Goal: Information Seeking & Learning: Learn about a topic

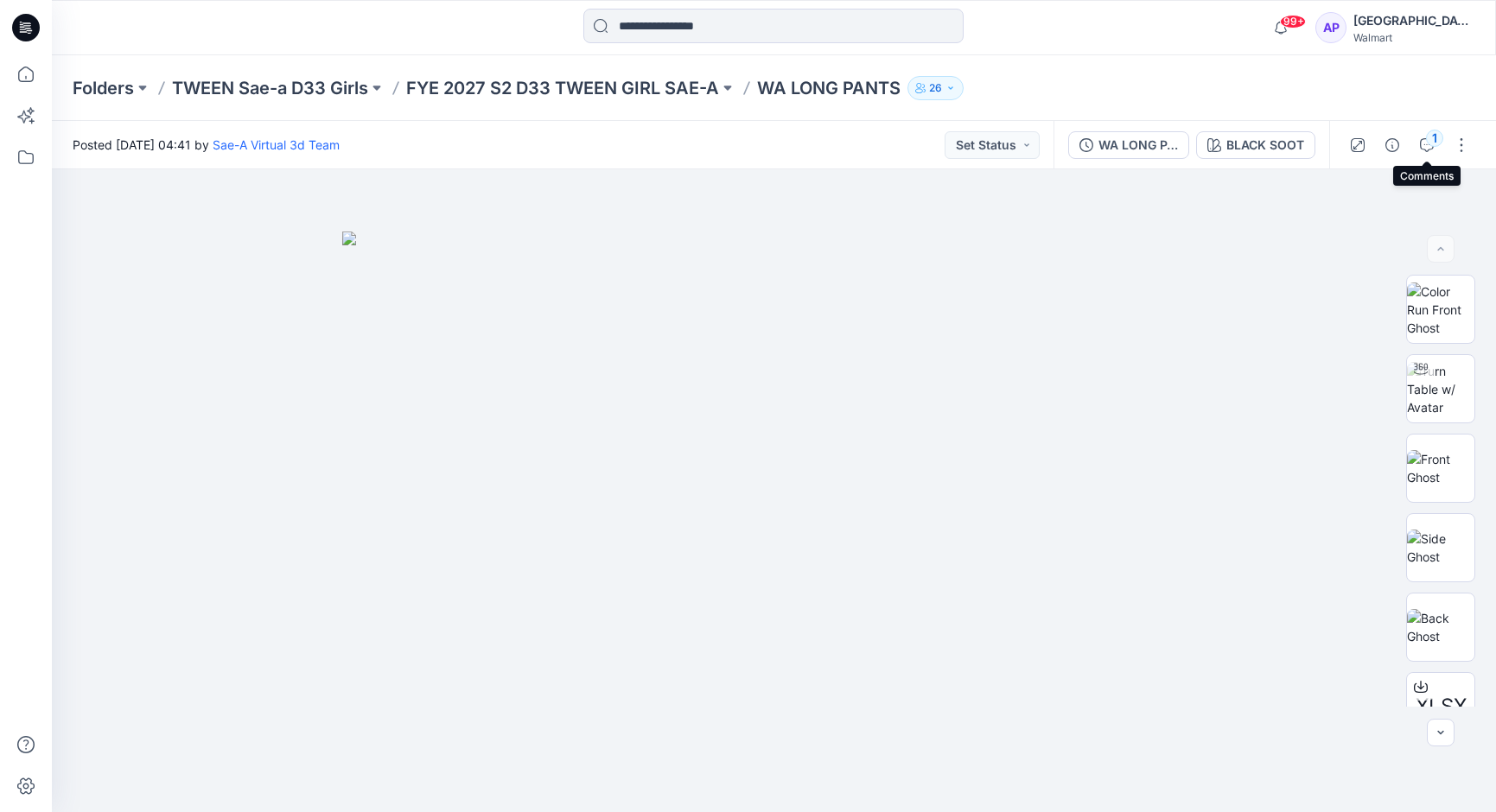
click at [1421, 139] on icon "button" at bounding box center [1426, 145] width 14 height 14
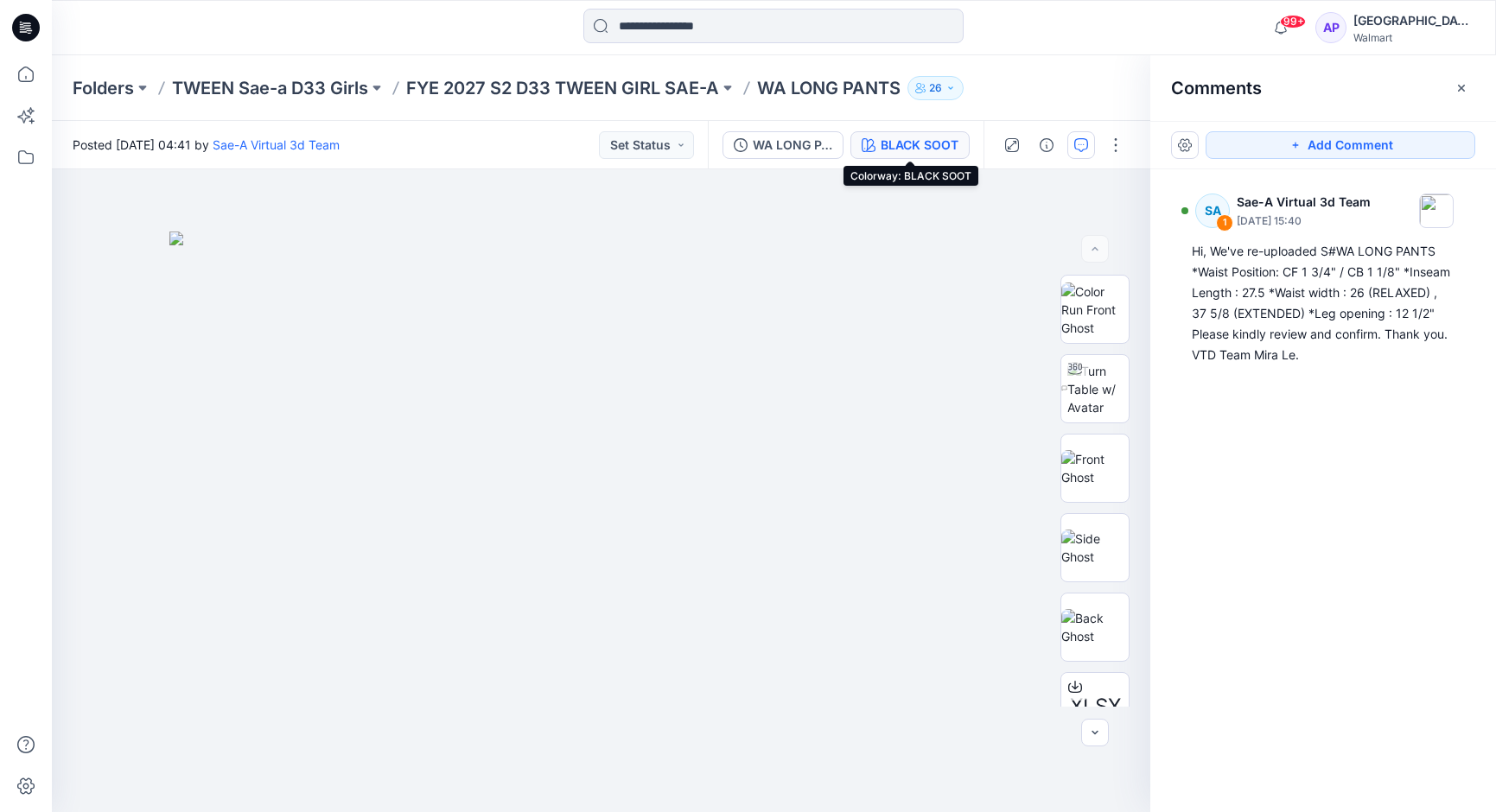
click at [875, 139] on icon "button" at bounding box center [868, 145] width 14 height 14
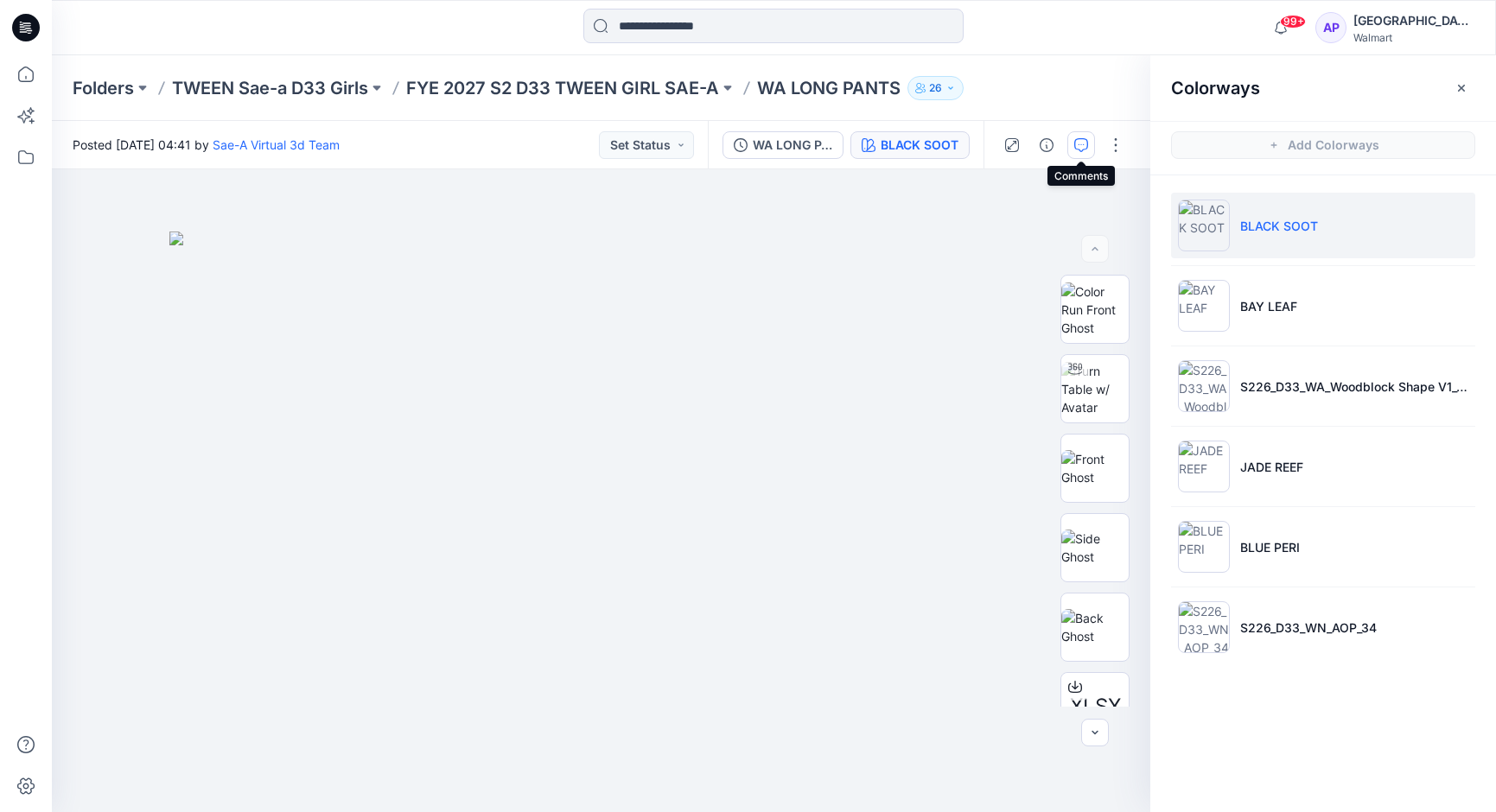
click at [1076, 147] on icon "button" at bounding box center [1080, 145] width 14 height 14
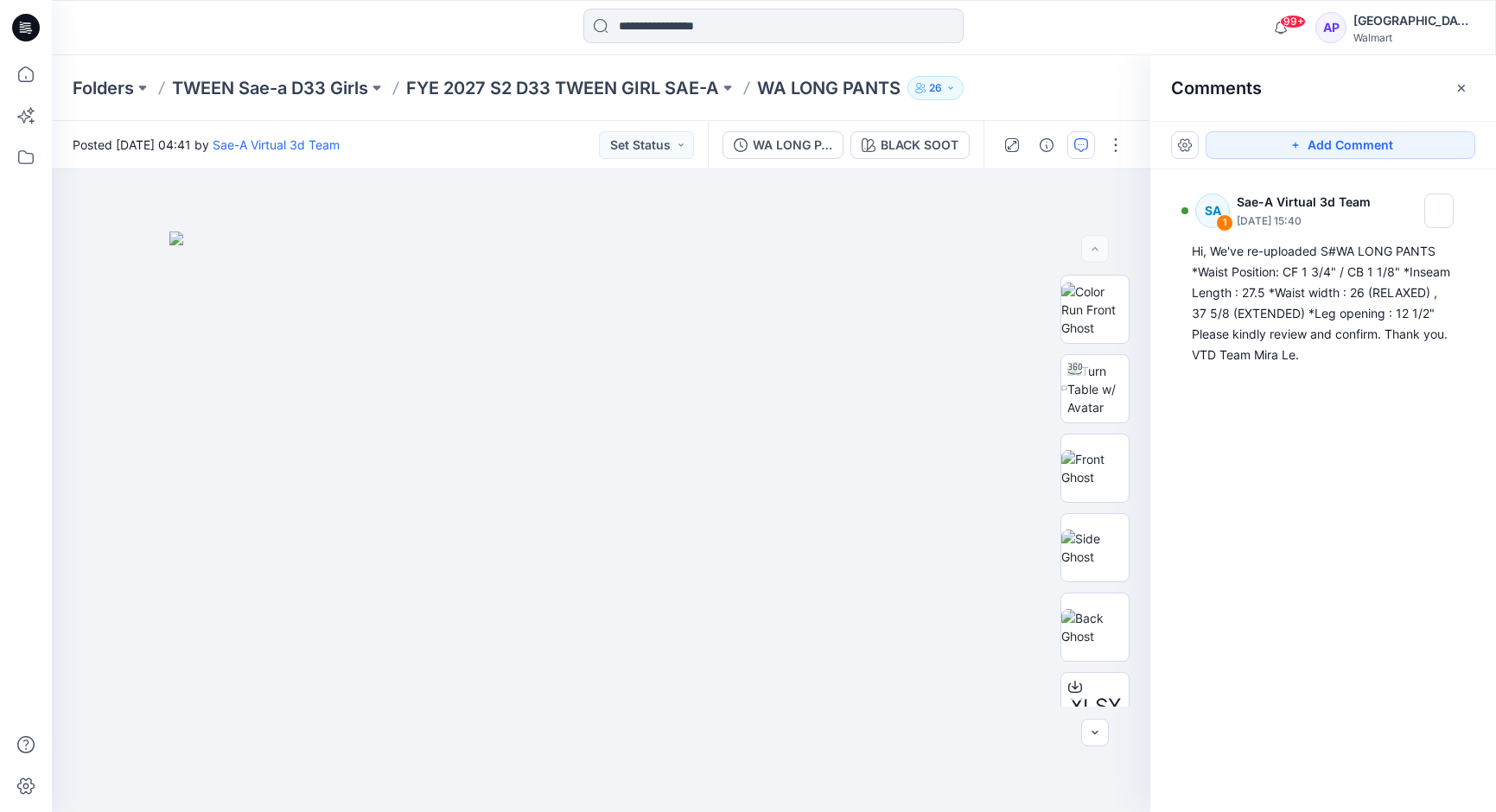
click at [842, 89] on p "WA LONG PANTS" at bounding box center [829, 88] width 144 height 24
click at [339, 146] on link "Sae-A Virtual 3d Team" at bounding box center [277, 145] width 127 height 15
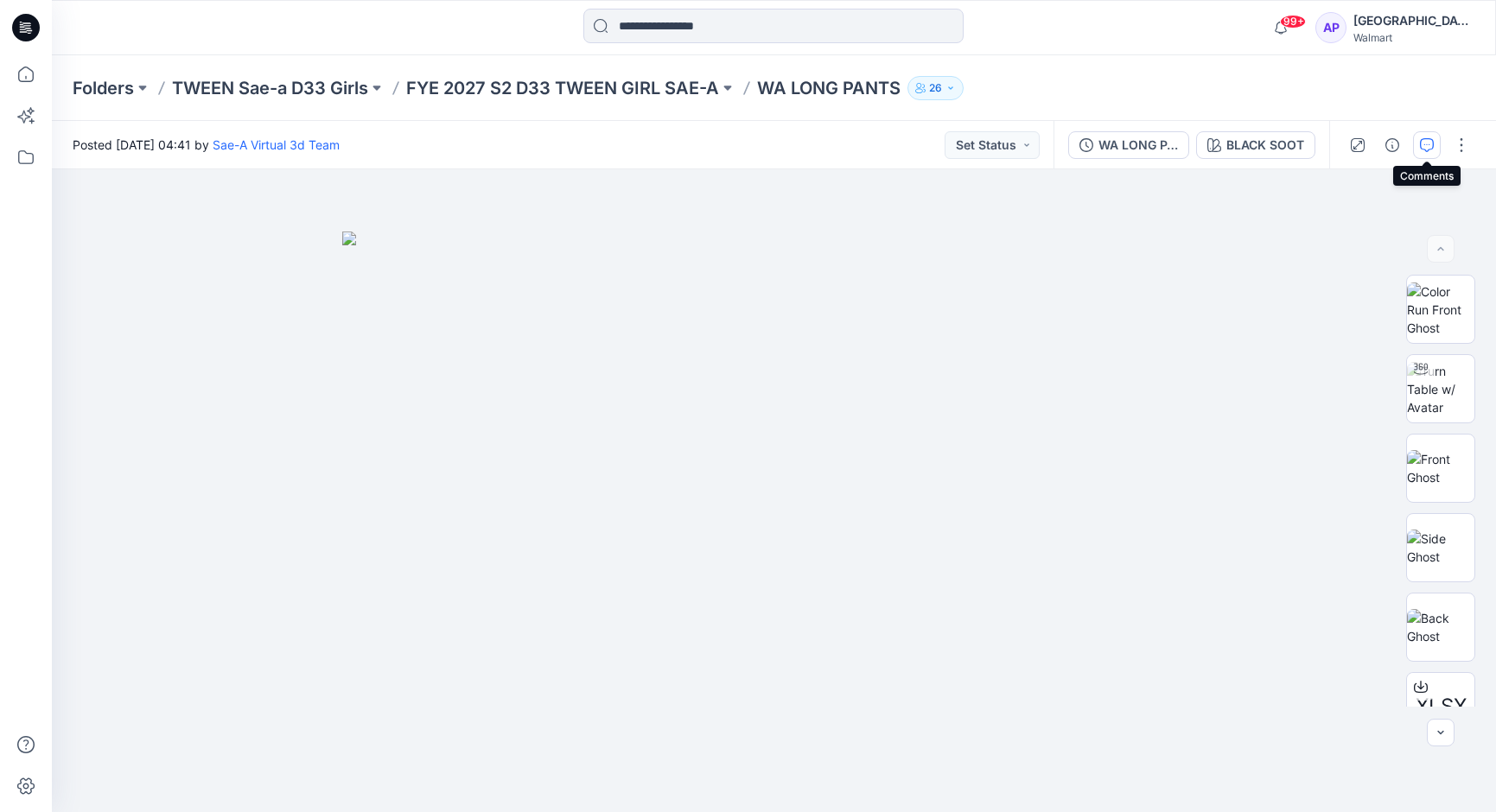
click at [1424, 146] on icon "button" at bounding box center [1426, 145] width 14 height 14
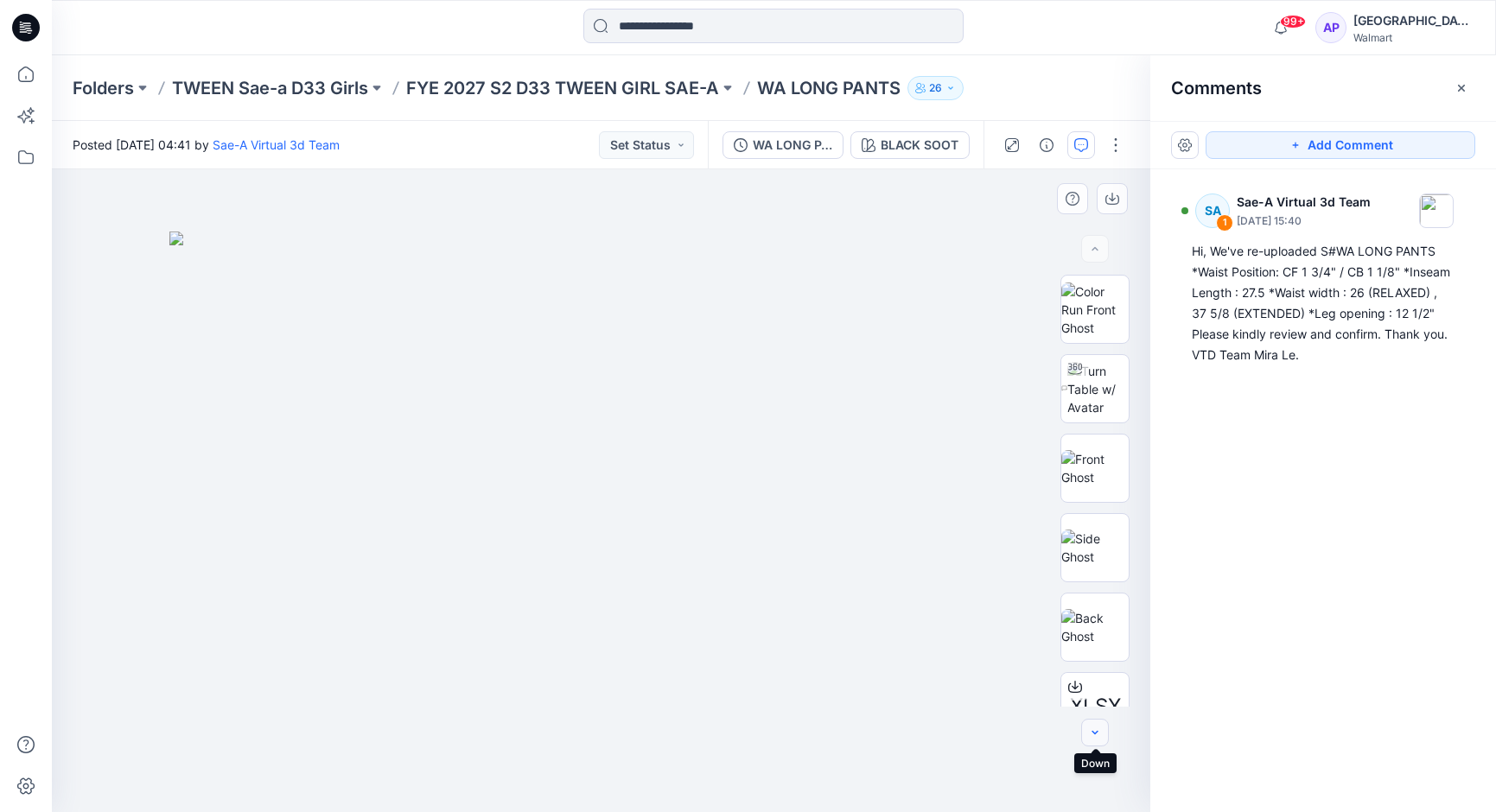
click at [1096, 727] on icon "button" at bounding box center [1094, 733] width 14 height 14
click at [1098, 724] on button "button" at bounding box center [1095, 733] width 28 height 28
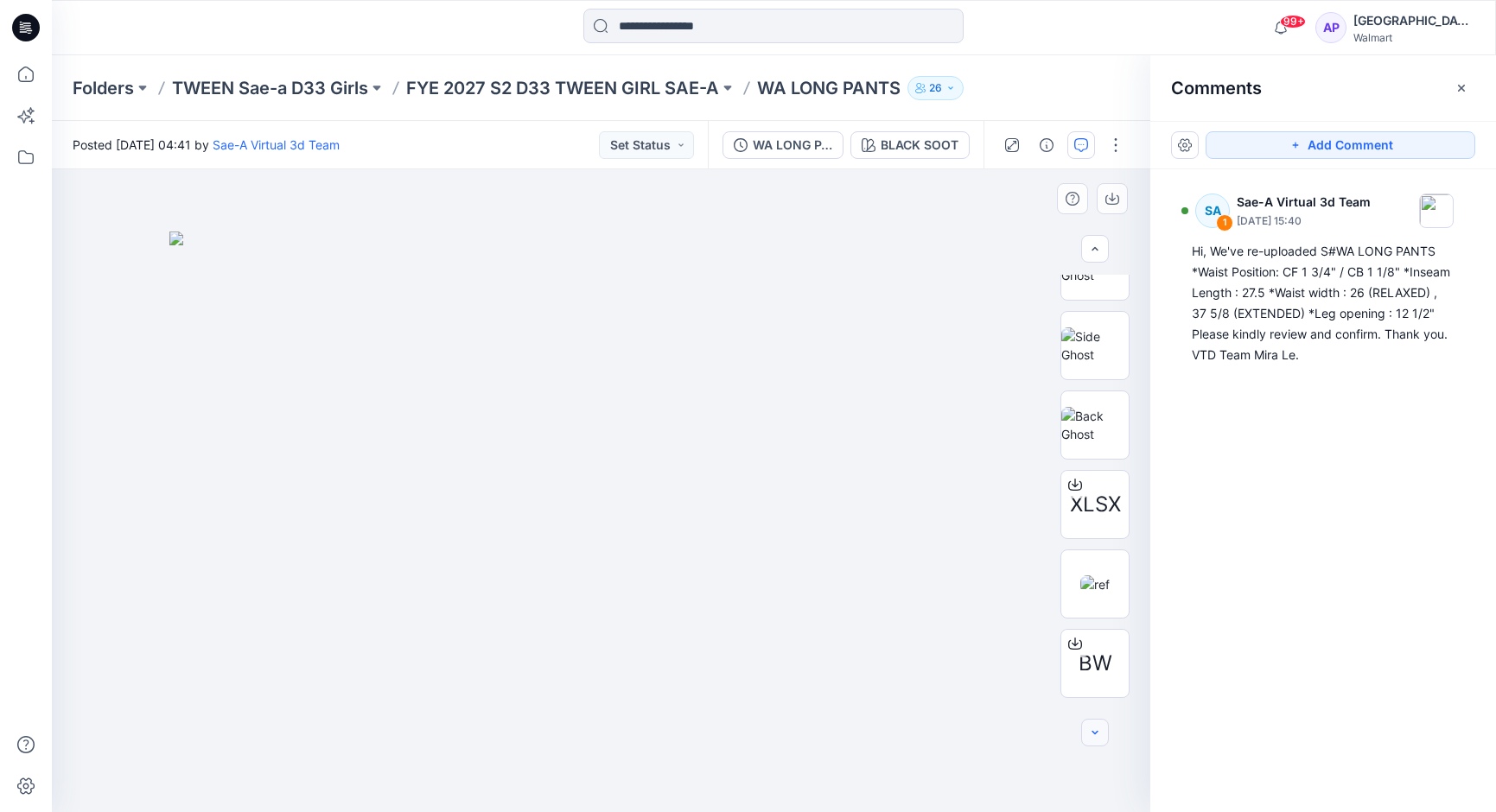
click at [1098, 724] on button "button" at bounding box center [1095, 733] width 28 height 28
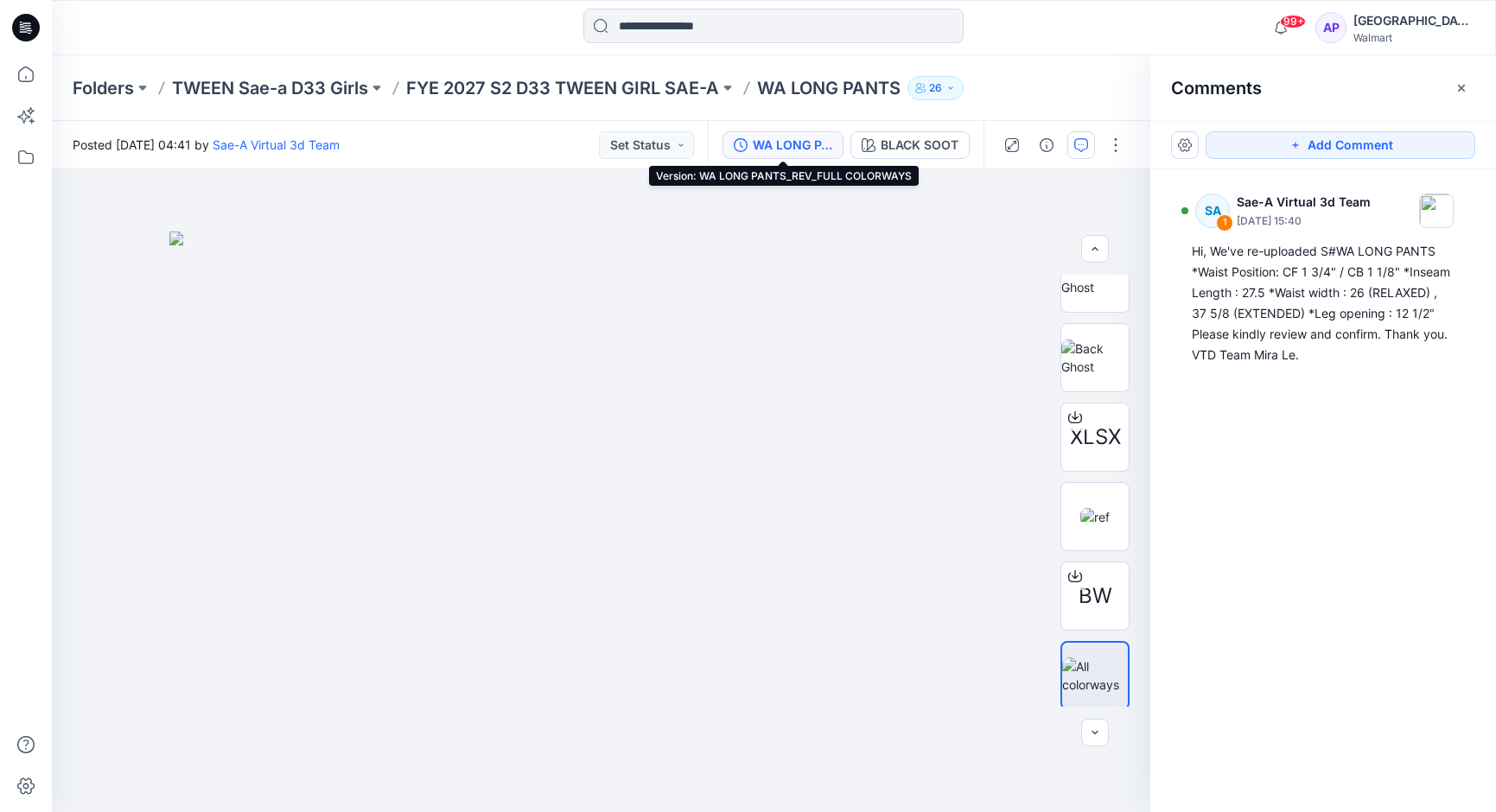
click at [783, 149] on div "WA LONG PANTS_REV_FULL COLORWAYS" at bounding box center [793, 145] width 79 height 19
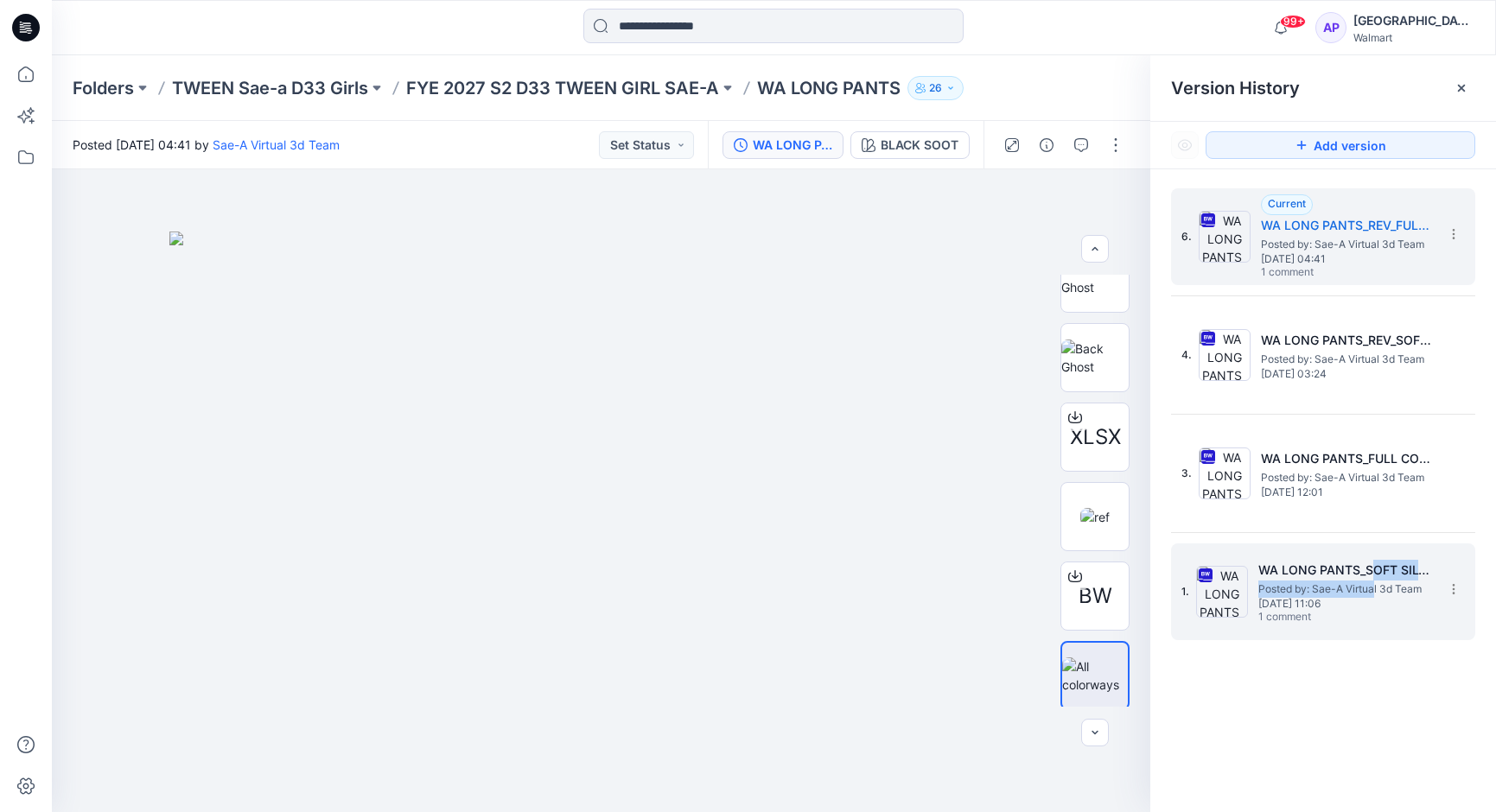
click at [1373, 579] on div "WA LONG PANTS_SOFT SILVER Posted by: Sae-A Virtual 3d Team Thursday, July 31, 2…" at bounding box center [1345, 593] width 173 height 65
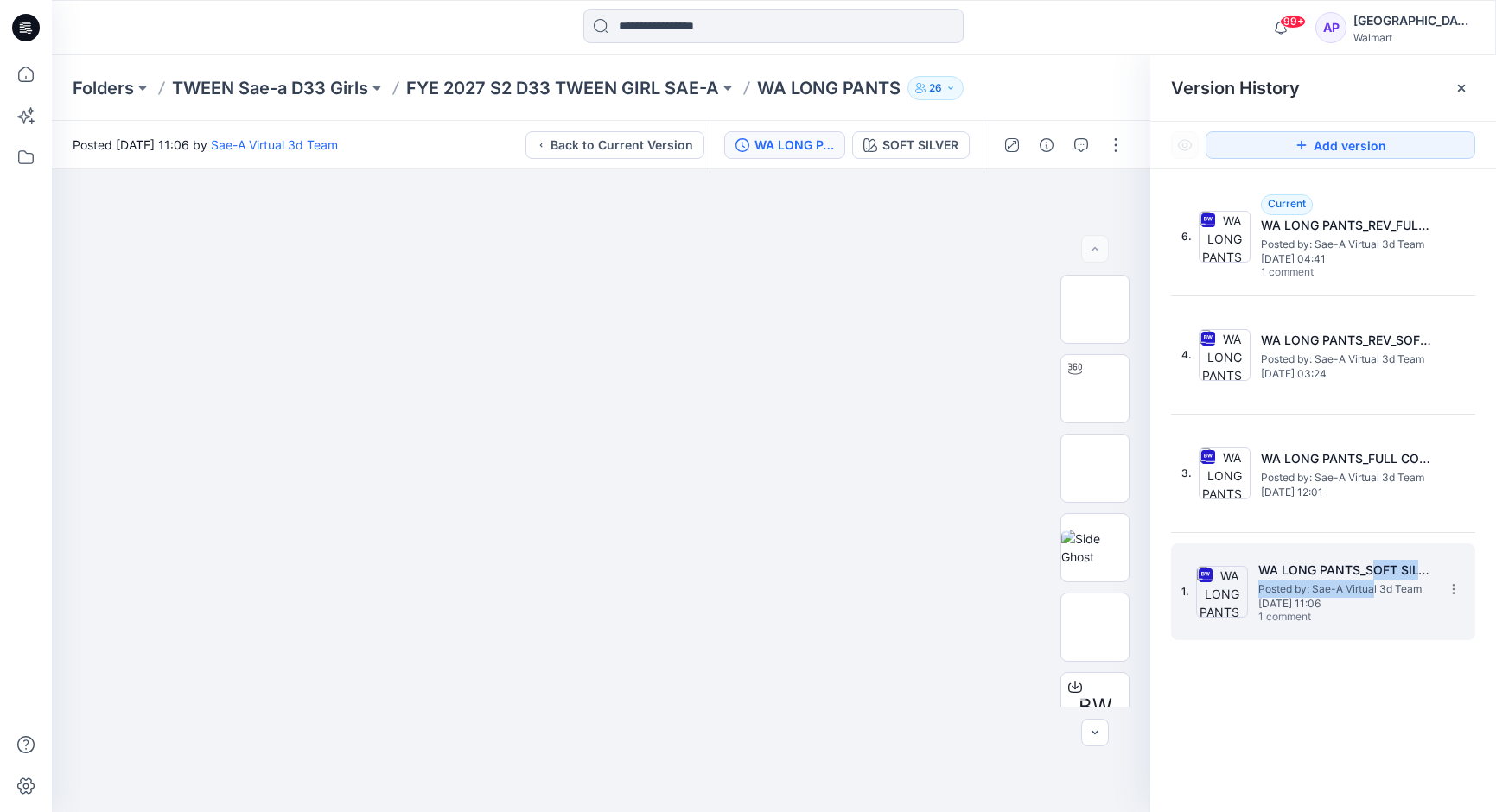
click at [1338, 588] on span "Posted by: Sae-A Virtual 3d Team" at bounding box center [1345, 589] width 173 height 18
click at [1309, 569] on h5 "WA LONG PANTS_SOFT SILVER" at bounding box center [1345, 571] width 173 height 21
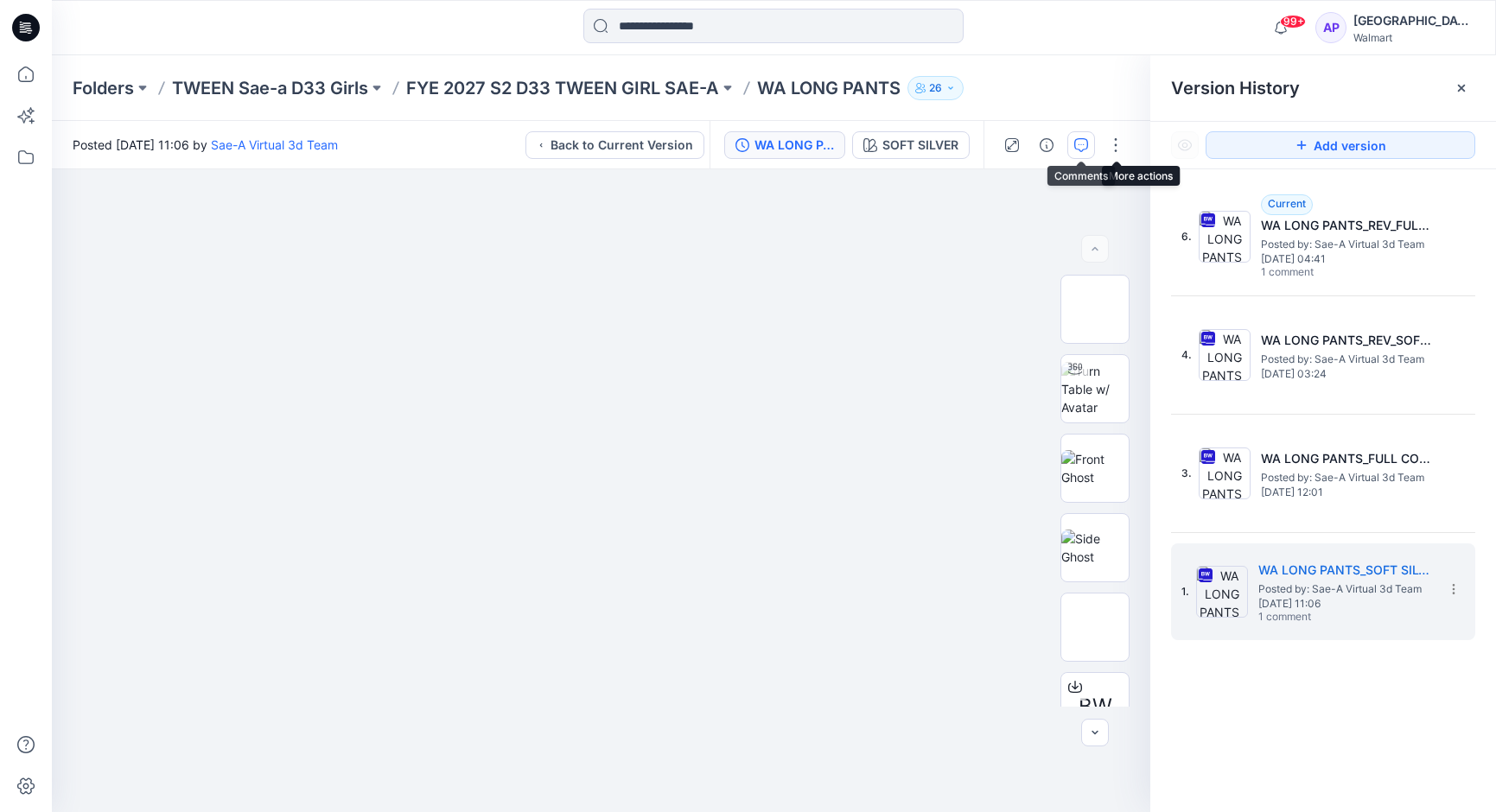
click at [1083, 150] on icon "button" at bounding box center [1080, 145] width 14 height 14
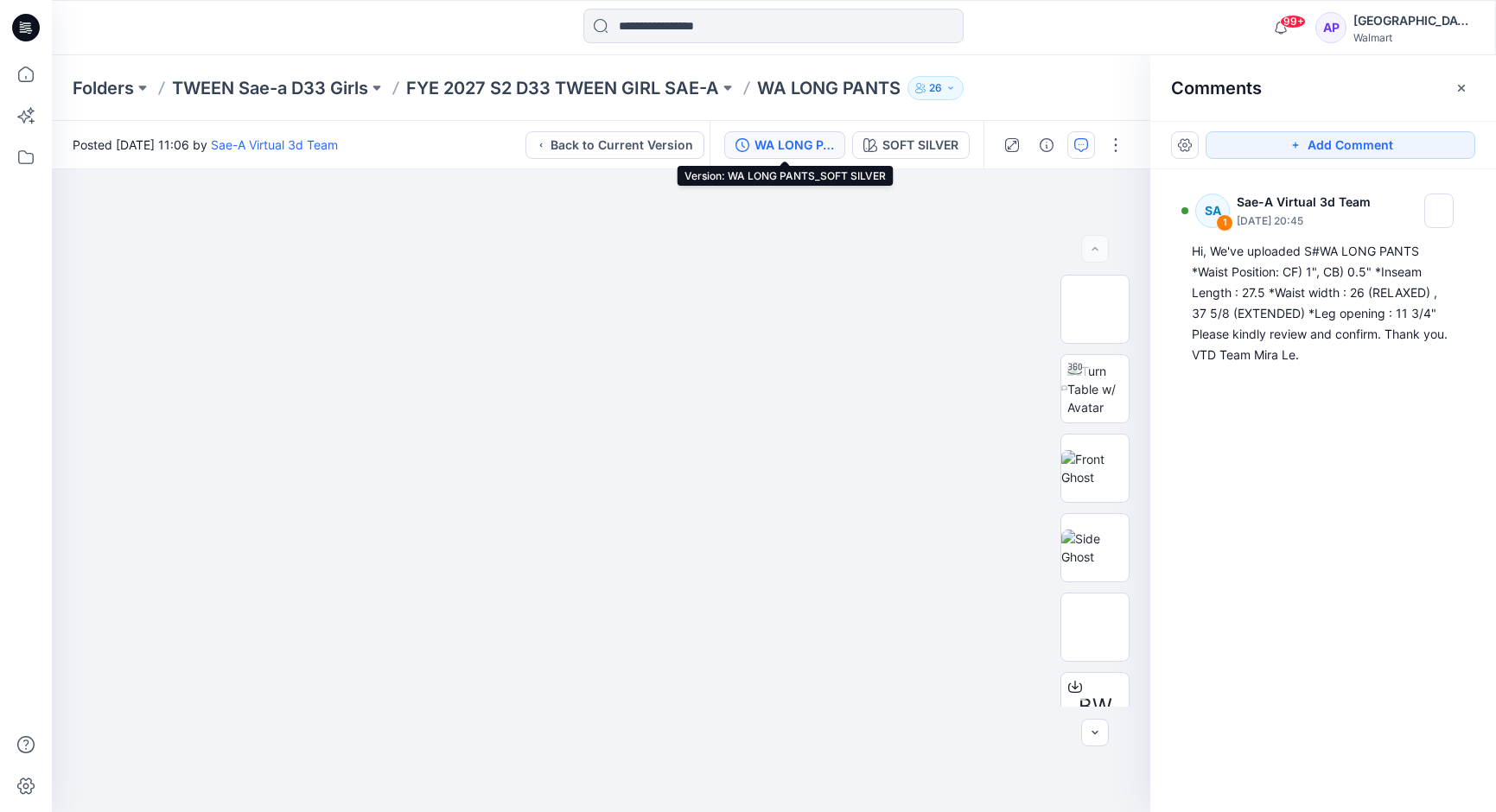
click at [788, 144] on div "WA LONG PANTS_SOFT SILVER" at bounding box center [795, 145] width 79 height 19
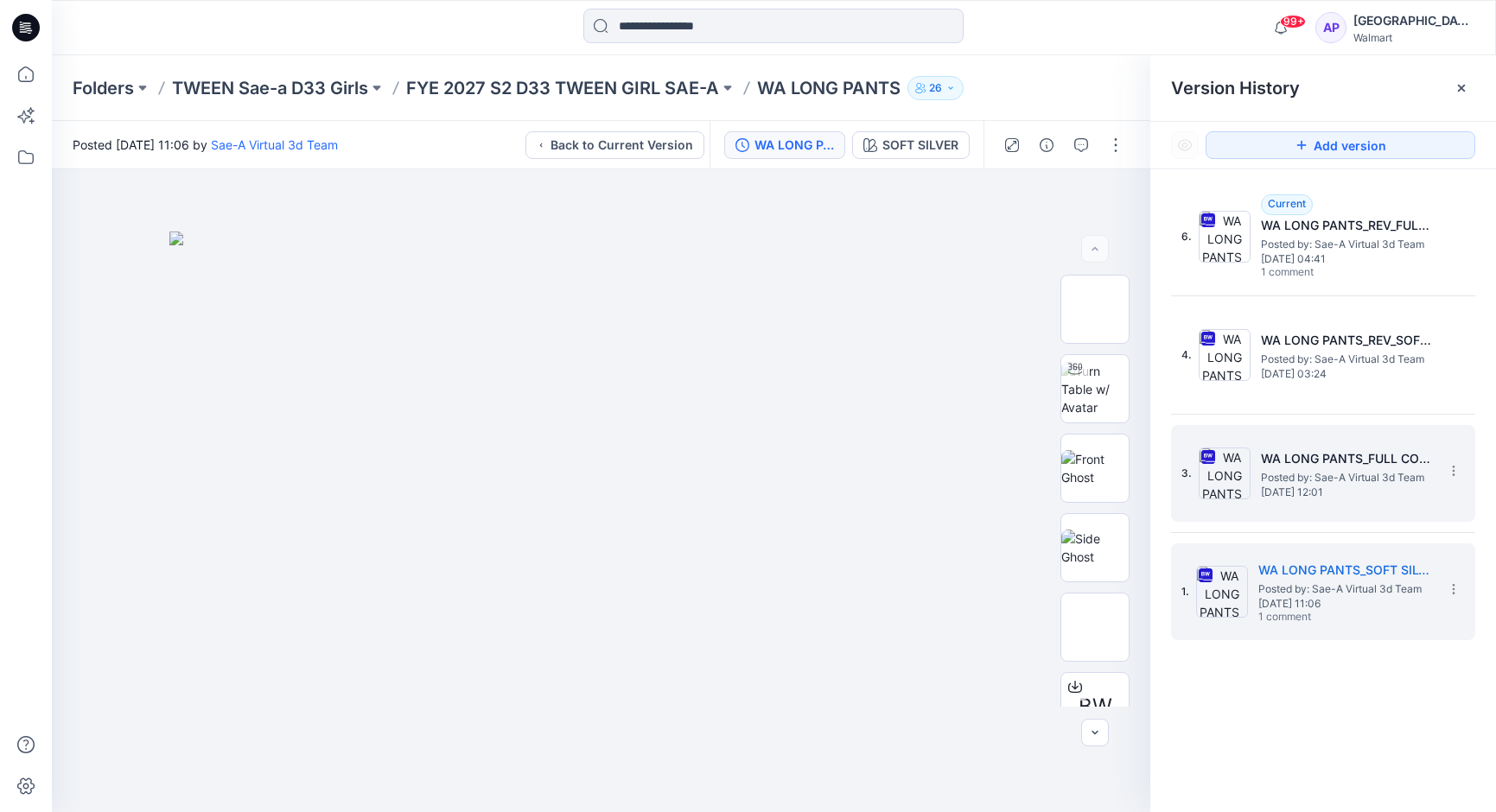
click at [1348, 477] on span "Posted by: Sae-A Virtual 3d Team" at bounding box center [1348, 477] width 173 height 18
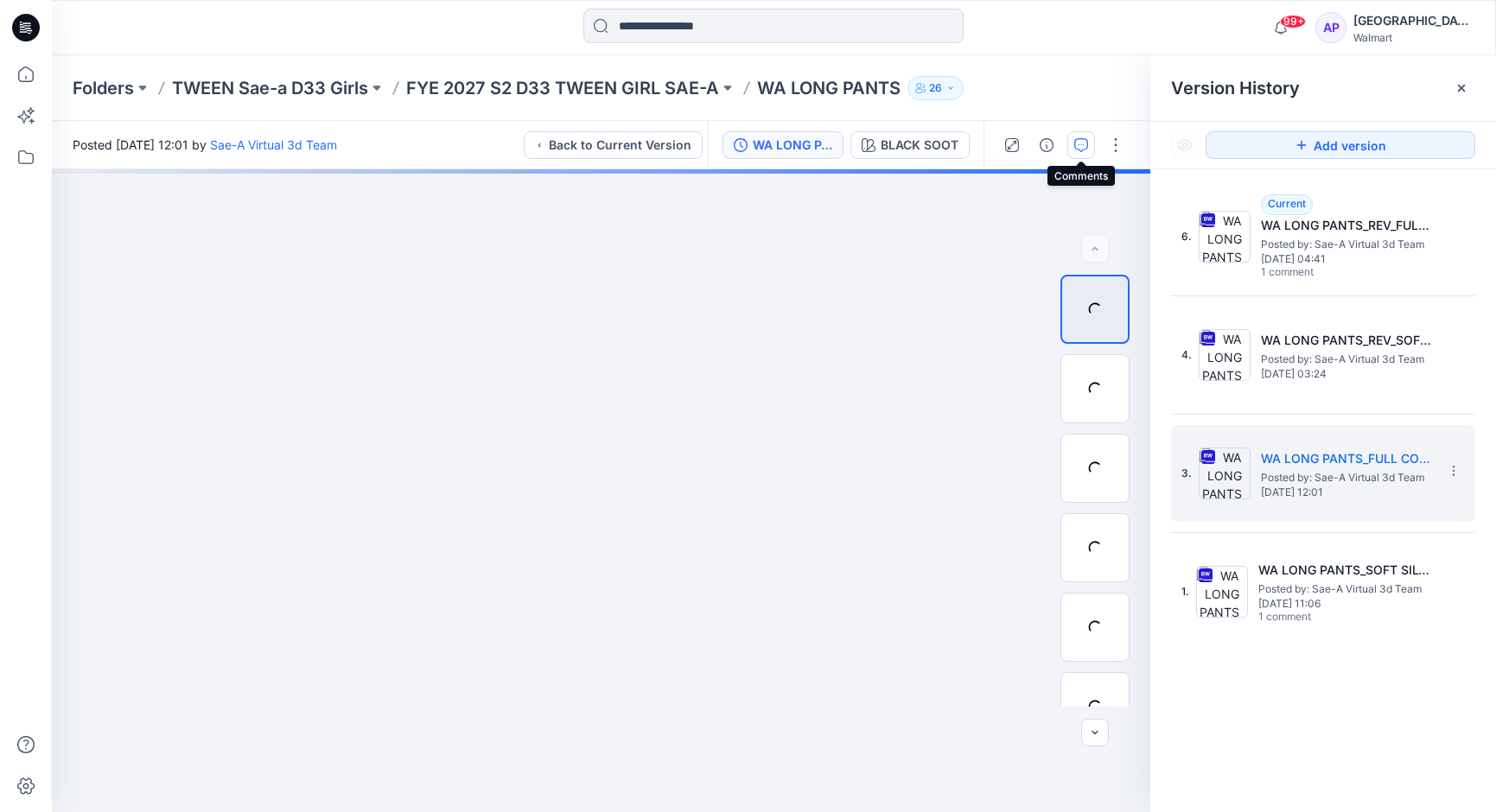
click at [1087, 146] on icon "button" at bounding box center [1080, 145] width 14 height 14
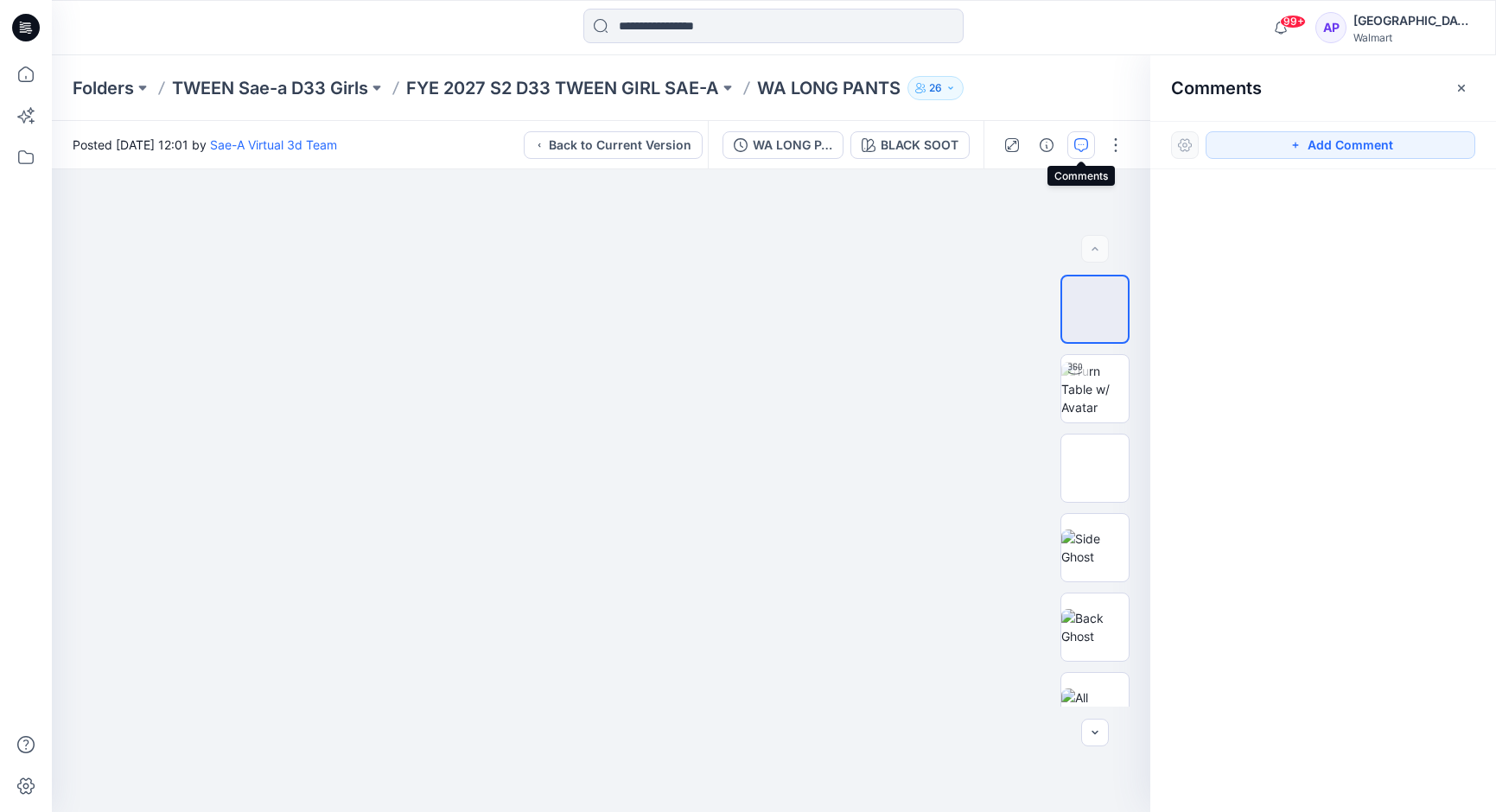
click at [1074, 147] on icon "button" at bounding box center [1080, 145] width 14 height 14
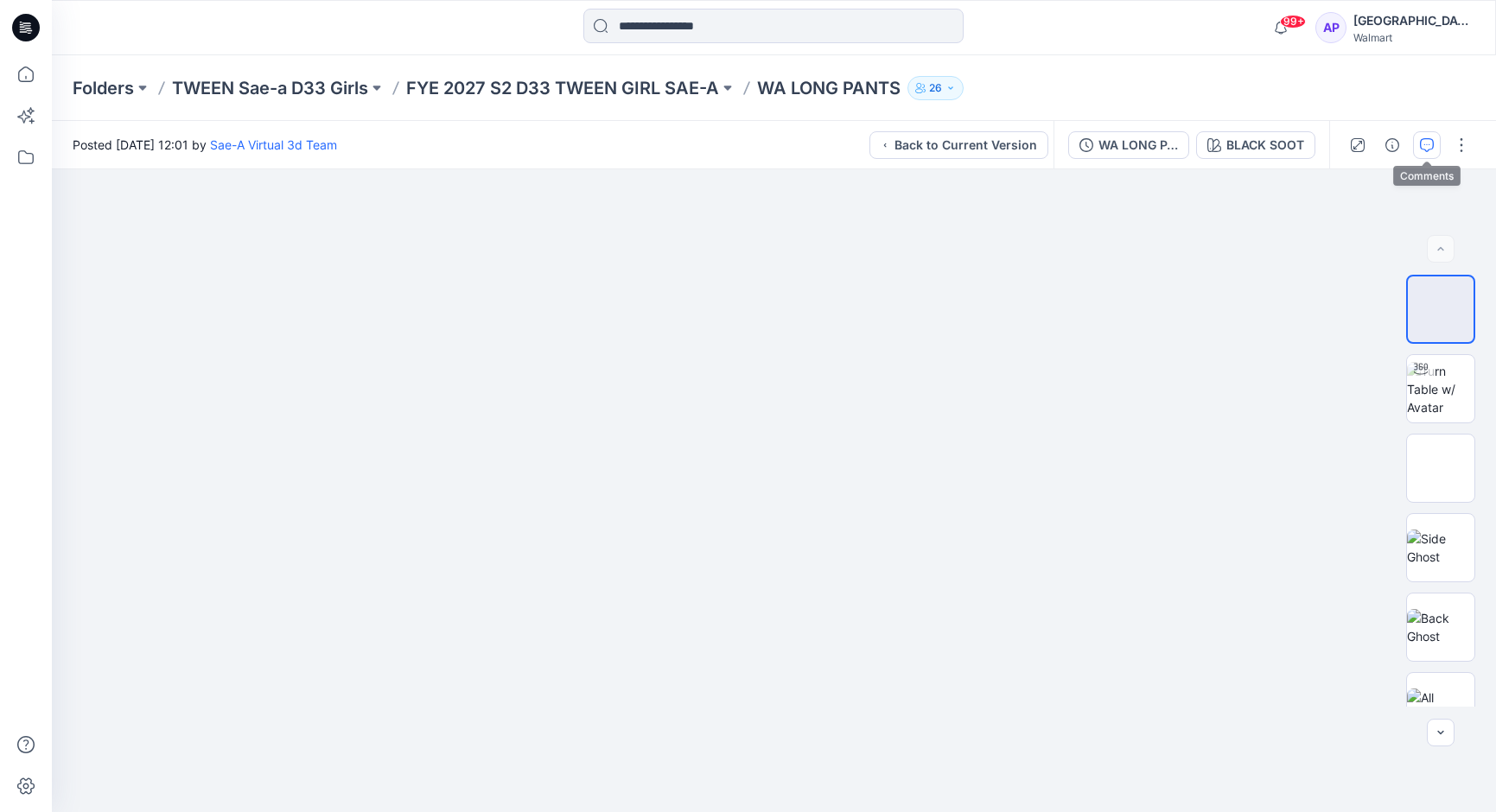
click at [1427, 141] on icon "button" at bounding box center [1426, 145] width 14 height 14
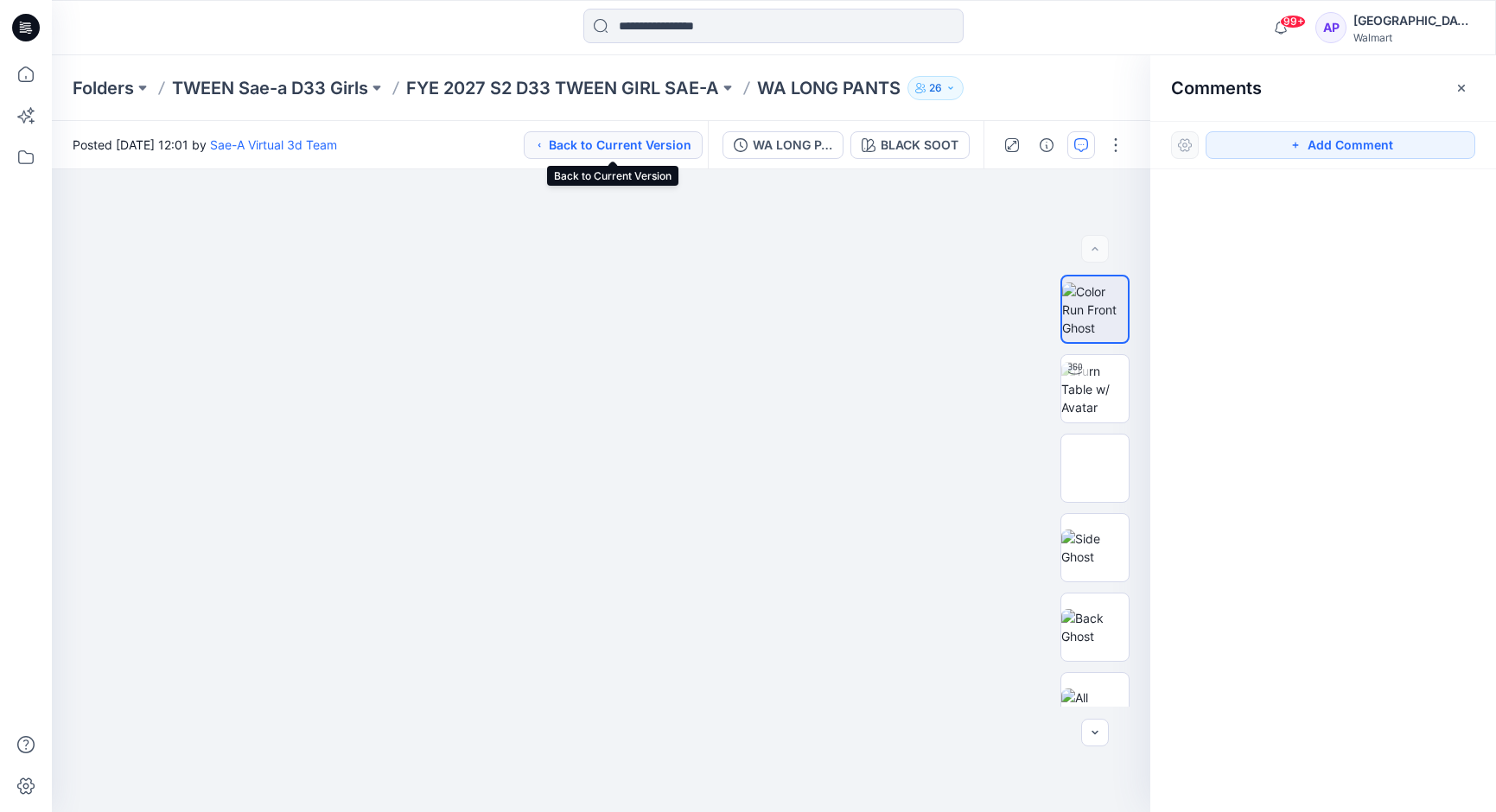
click at [622, 143] on button "Back to Current Version" at bounding box center [613, 146] width 179 height 28
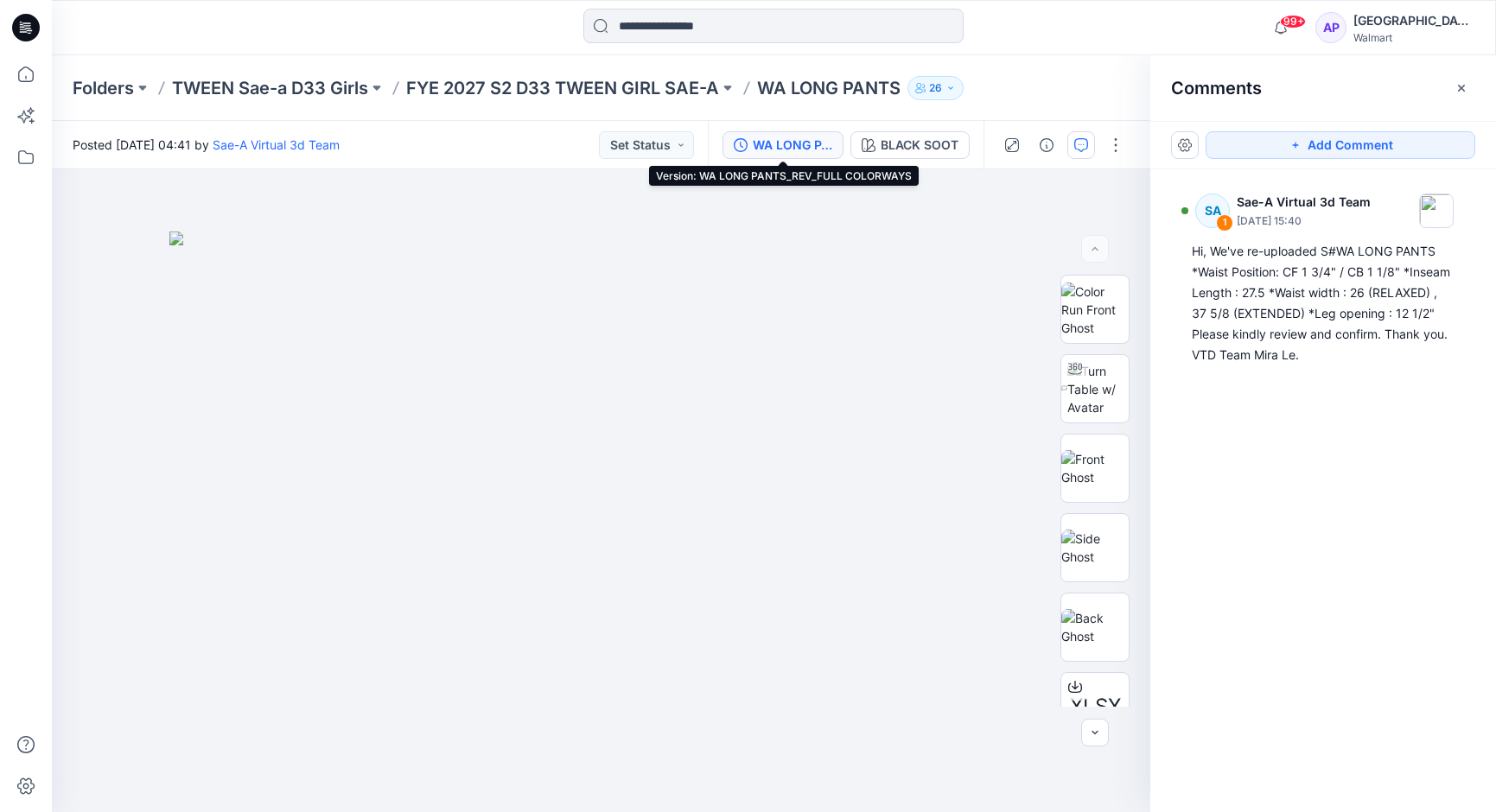
click at [793, 149] on div "WA LONG PANTS_REV_FULL COLORWAYS" at bounding box center [793, 145] width 79 height 19
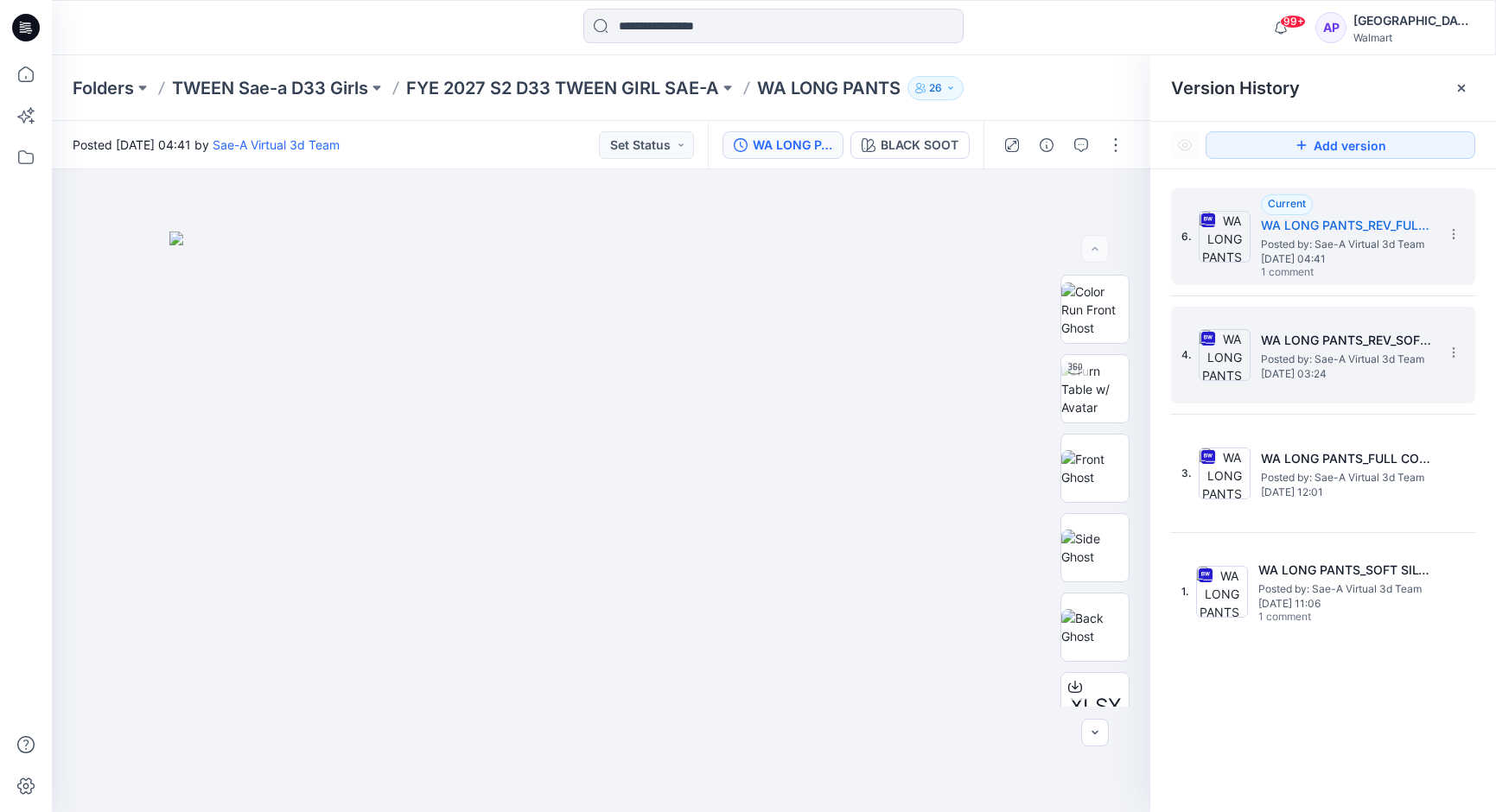
click at [1353, 353] on span "Posted by: Sae-A Virtual 3d Team" at bounding box center [1348, 359] width 173 height 18
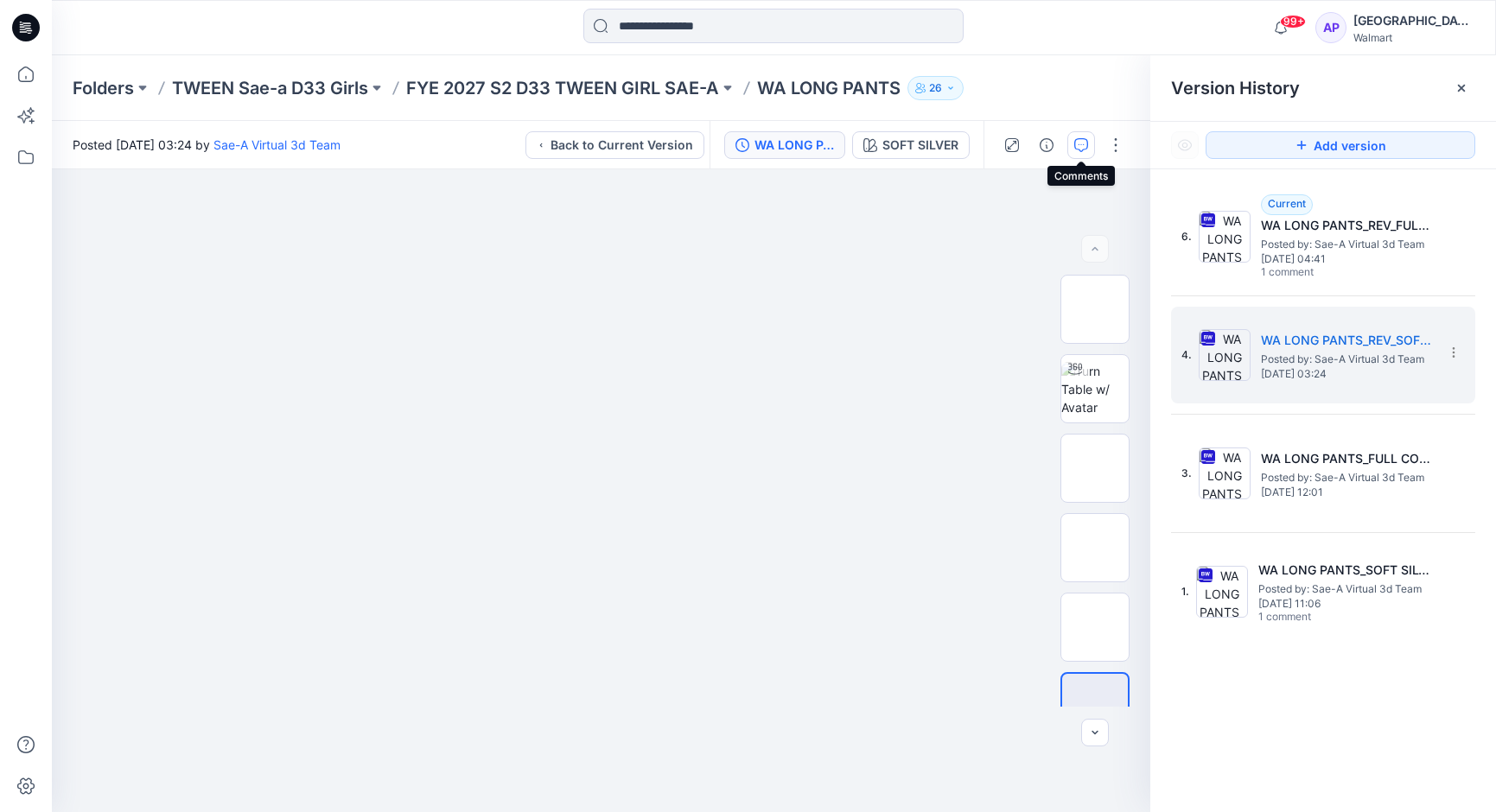
click at [1082, 146] on icon "button" at bounding box center [1080, 145] width 14 height 14
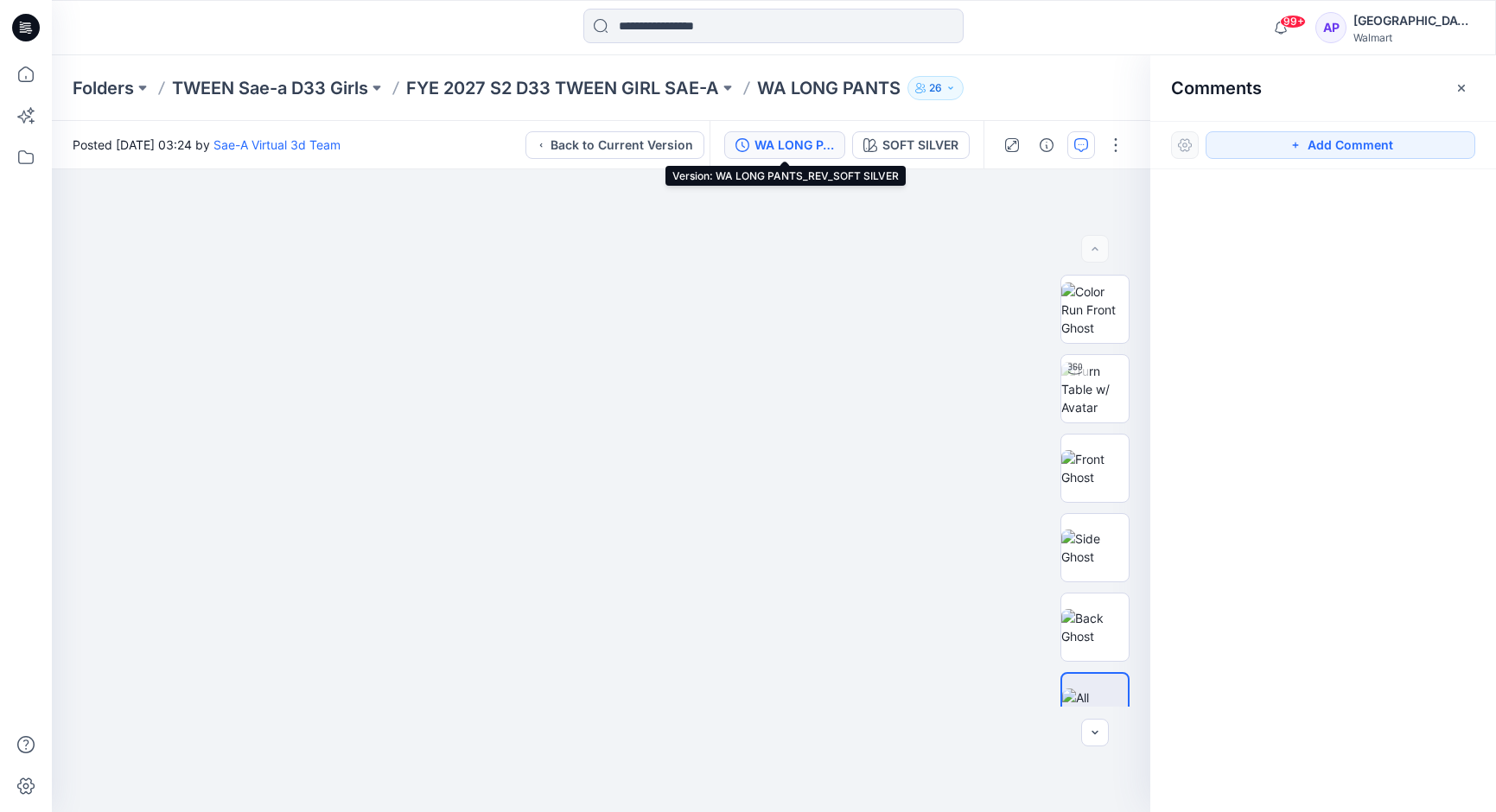
click at [772, 146] on div "WA LONG PANTS_REV_SOFT SILVER" at bounding box center [795, 145] width 79 height 19
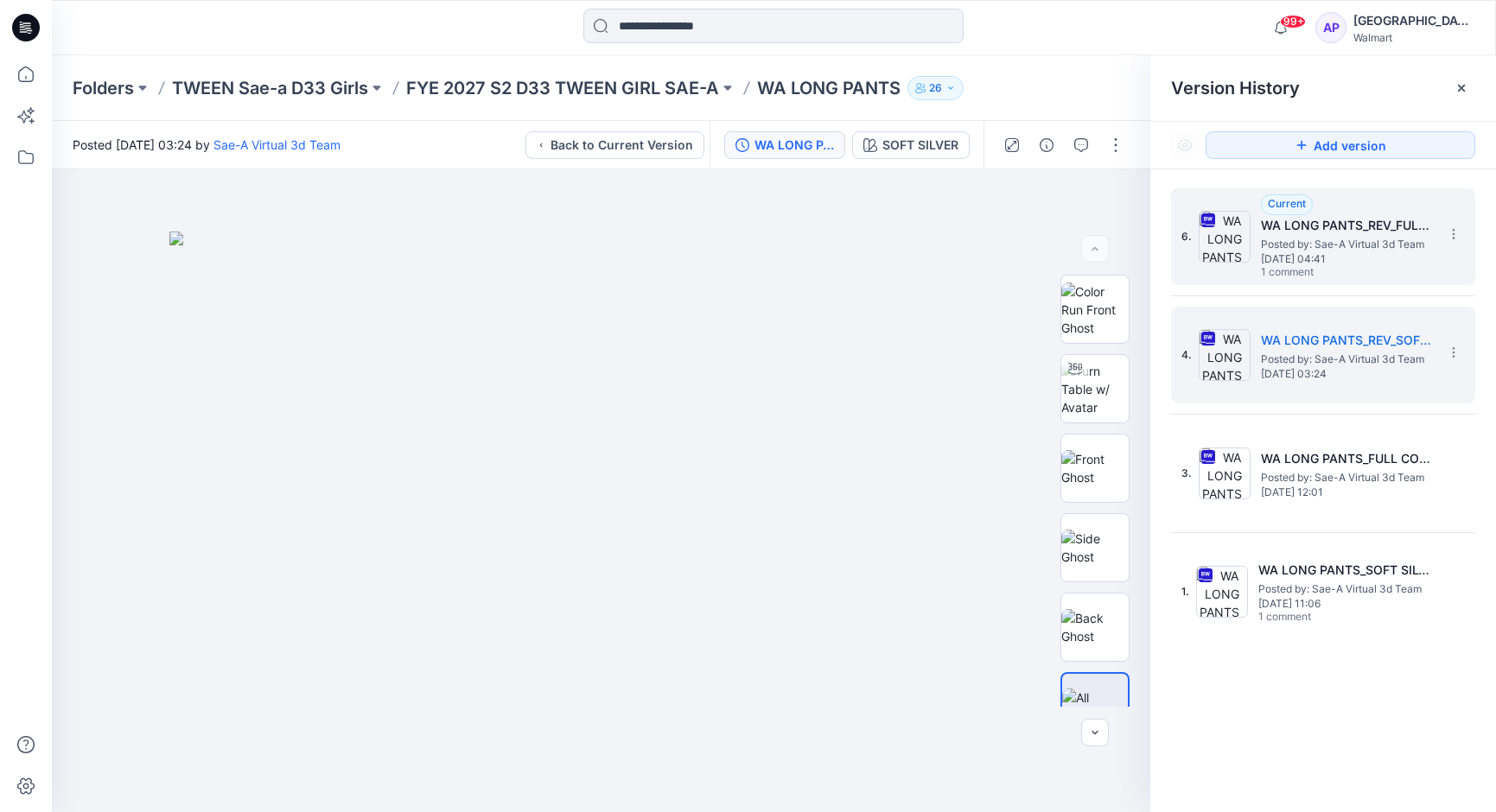
click at [1388, 236] on span "Posted by: Sae-A Virtual 3d Team" at bounding box center [1348, 244] width 173 height 18
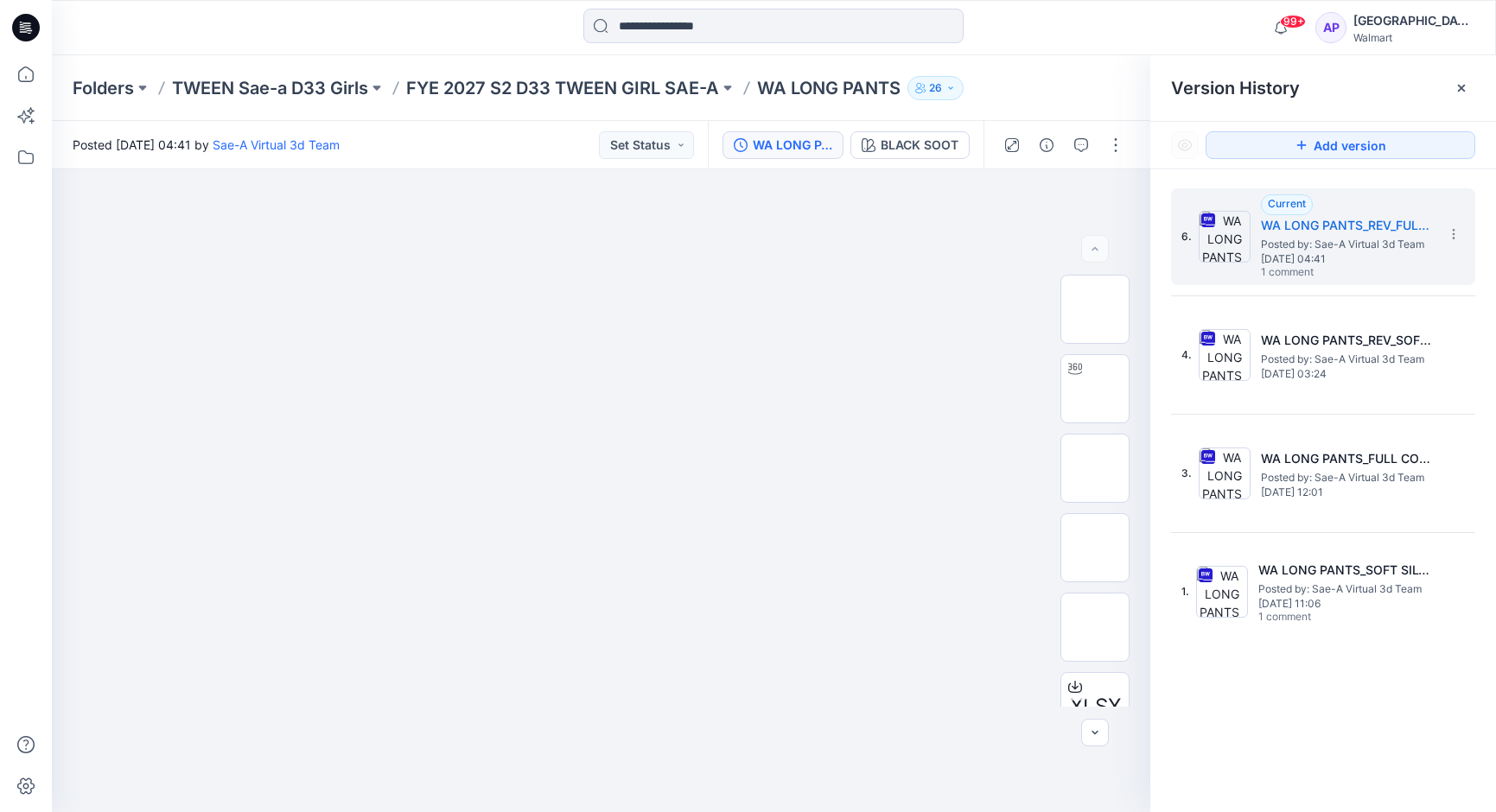
click at [1098, 140] on div at bounding box center [1063, 145] width 159 height 49
click at [1089, 142] on button "button" at bounding box center [1081, 146] width 28 height 28
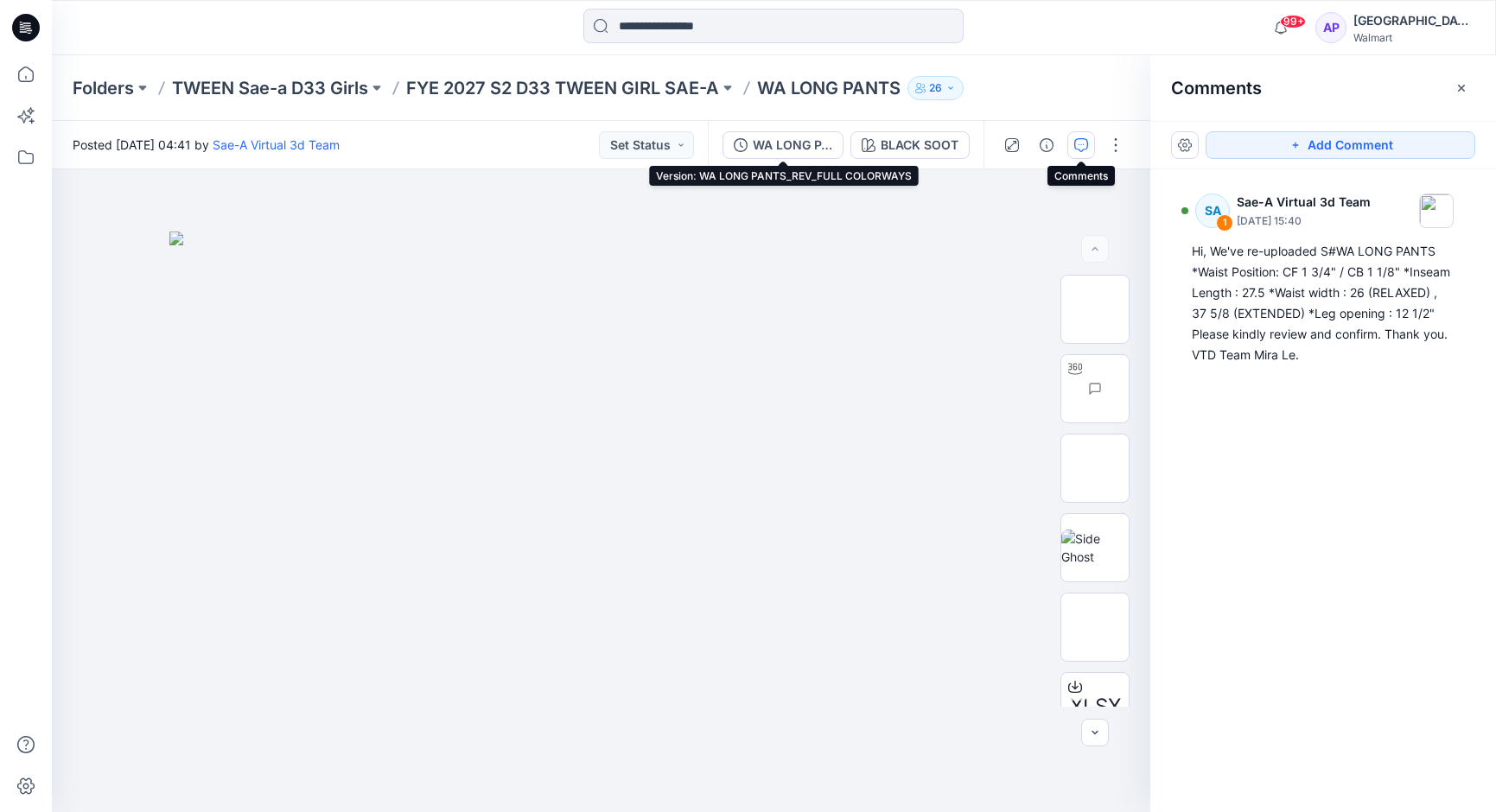
click at [796, 127] on div "WA LONG PANTS_REV_FULL COLORWAYS BLACK SOOT" at bounding box center [845, 145] width 276 height 49
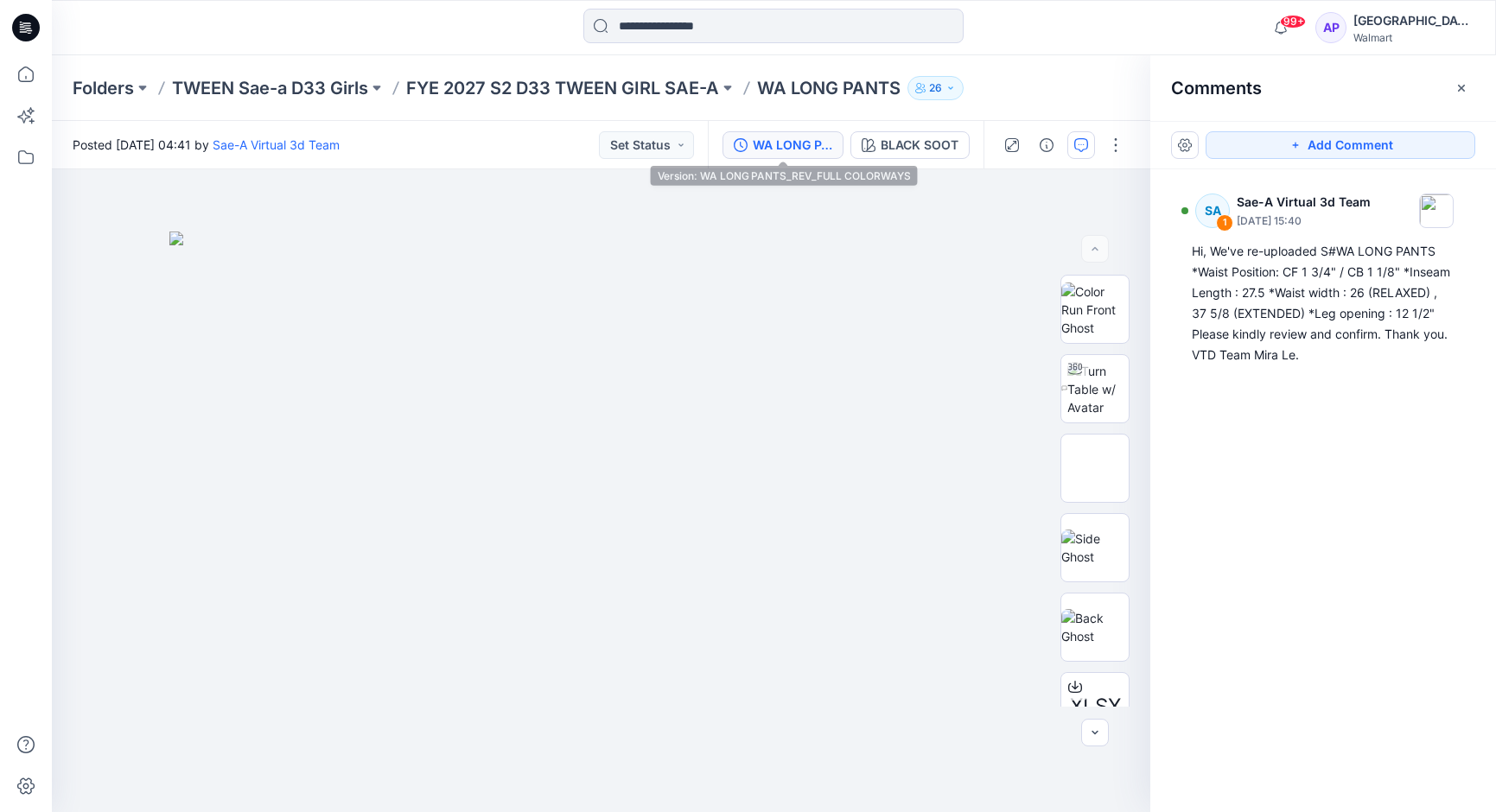
click at [785, 147] on div "WA LONG PANTS_REV_FULL COLORWAYS" at bounding box center [793, 145] width 79 height 19
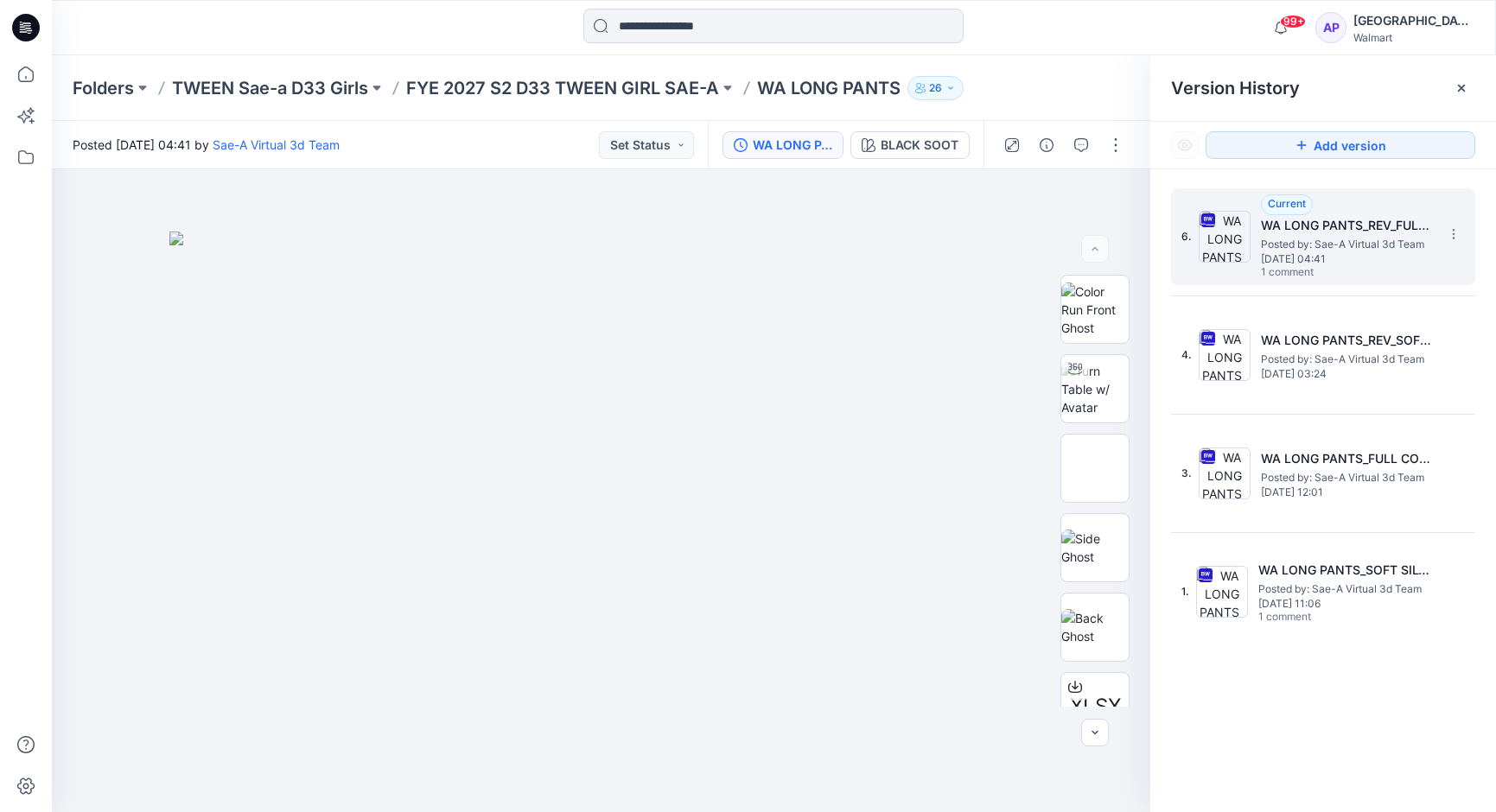
click at [1292, 248] on span "Posted by: Sae-A Virtual 3d Team" at bounding box center [1348, 244] width 173 height 18
click at [1328, 226] on h5 "WA LONG PANTS_REV_FULL COLORWAYS" at bounding box center [1348, 225] width 173 height 21
click at [1103, 373] on img at bounding box center [1094, 389] width 67 height 54
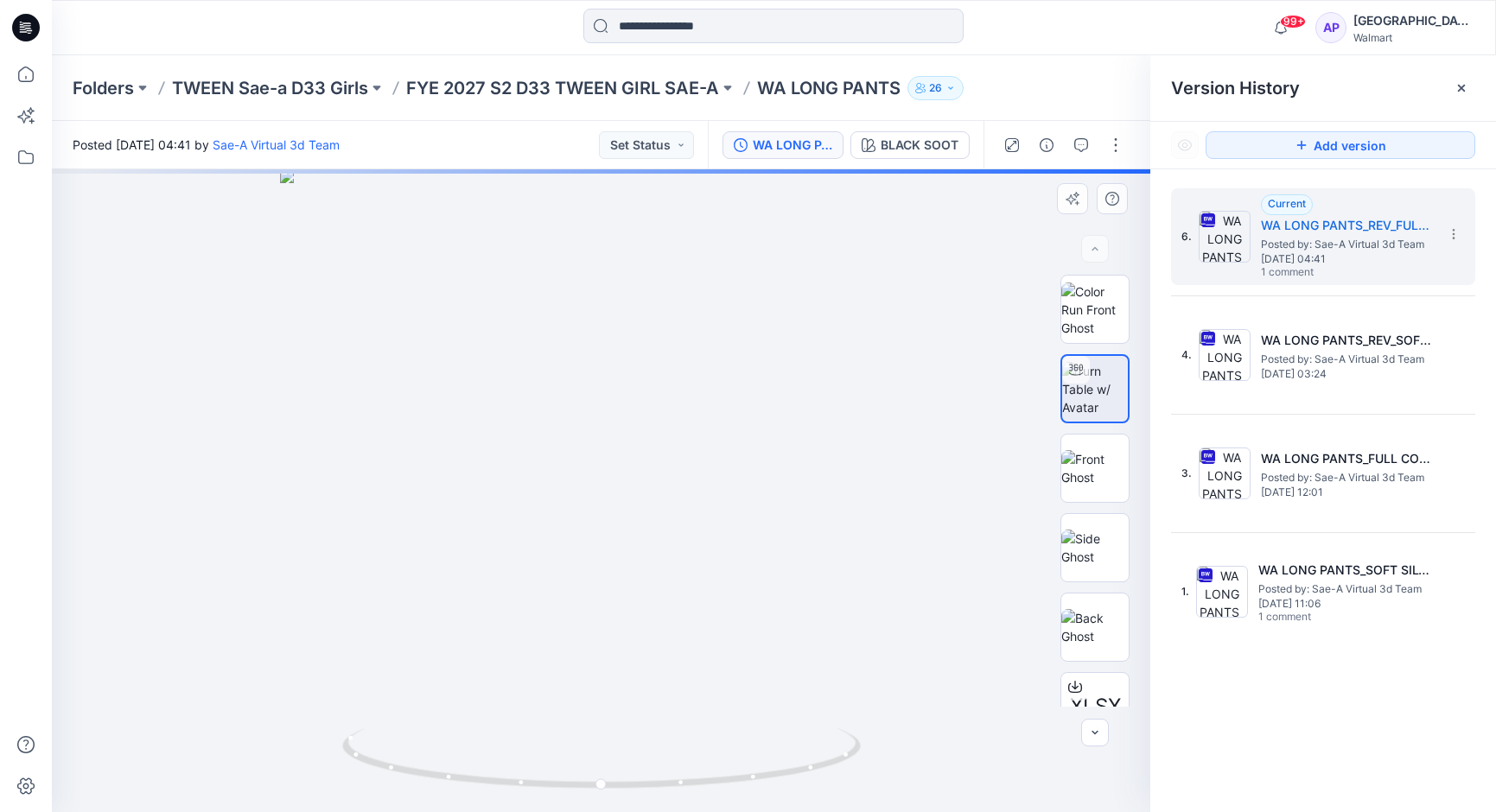
click at [746, 602] on div at bounding box center [601, 491] width 1099 height 643
drag, startPoint x: 738, startPoint y: 785, endPoint x: 1317, endPoint y: 762, distance: 579.5
click at [1317, 762] on div "XLSX BW BLACK SOOT Loading... Material Properties Loading... Version History Ve…" at bounding box center [773, 491] width 1444 height 643
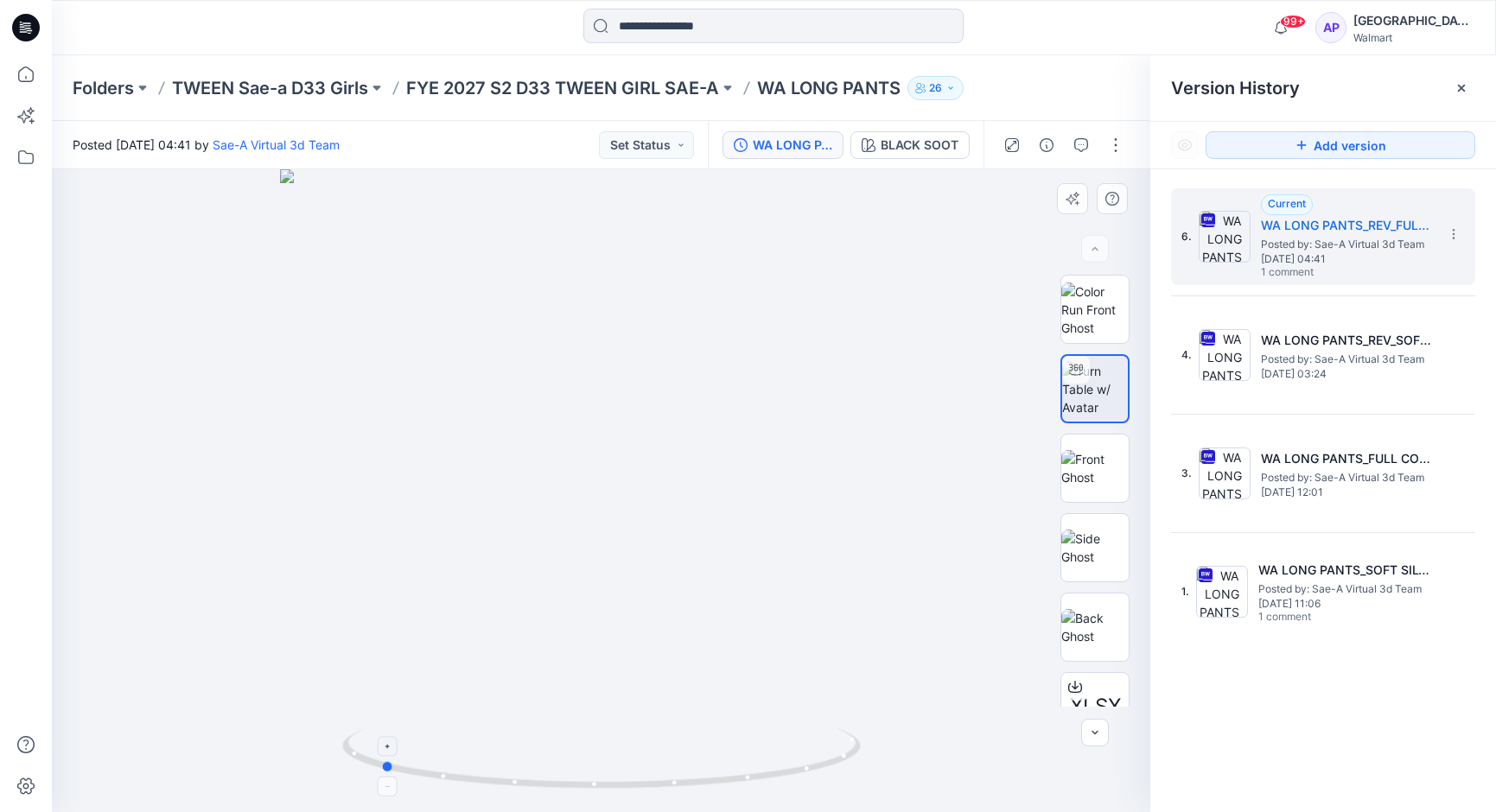
drag, startPoint x: 597, startPoint y: 788, endPoint x: 834, endPoint y: 787, distance: 237.0
click at [834, 787] on icon at bounding box center [603, 760] width 523 height 65
drag, startPoint x: 640, startPoint y: 790, endPoint x: 925, endPoint y: 769, distance: 285.8
click at [925, 769] on div at bounding box center [601, 491] width 1099 height 643
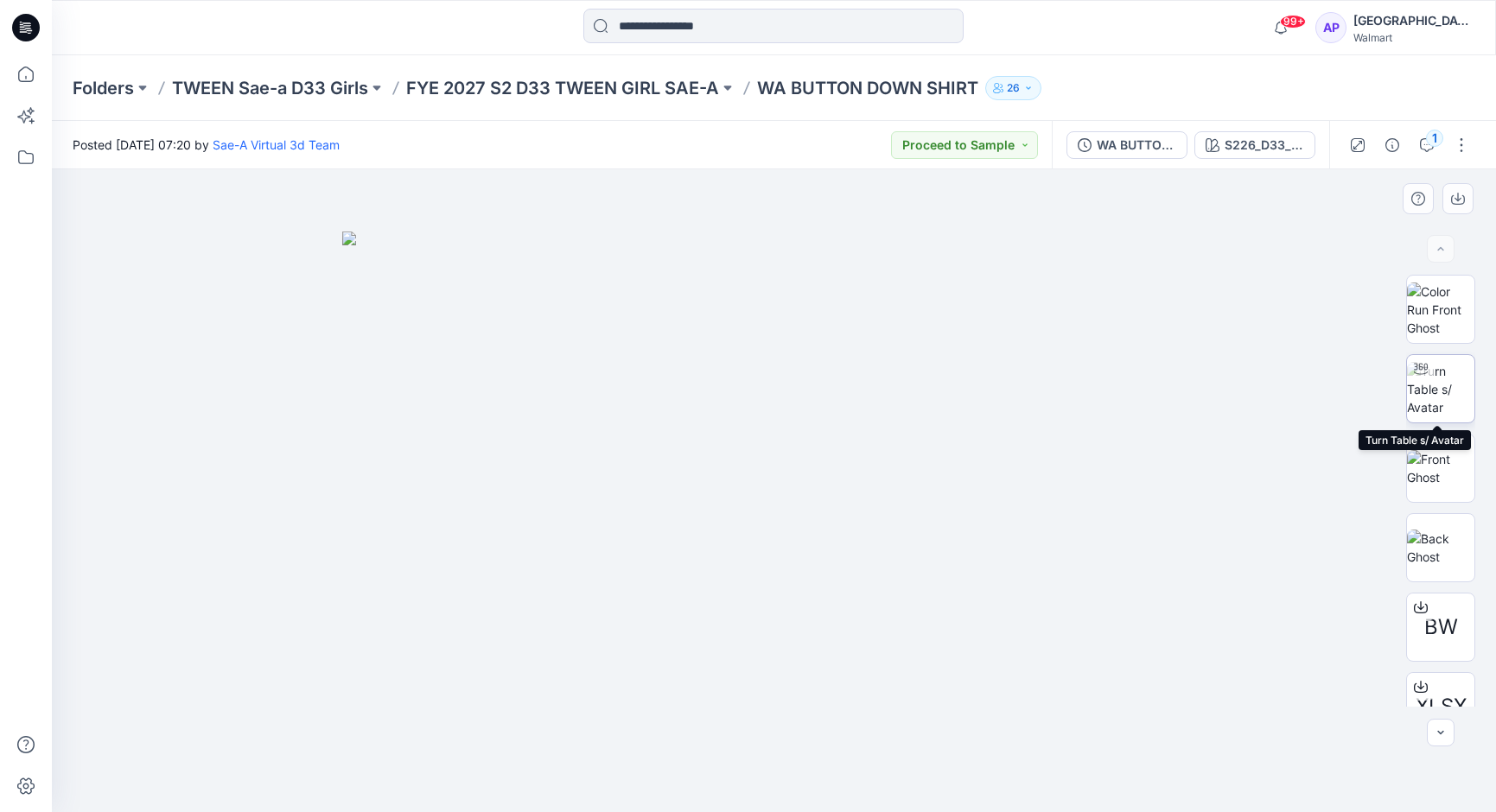
click at [1455, 391] on img at bounding box center [1440, 389] width 67 height 54
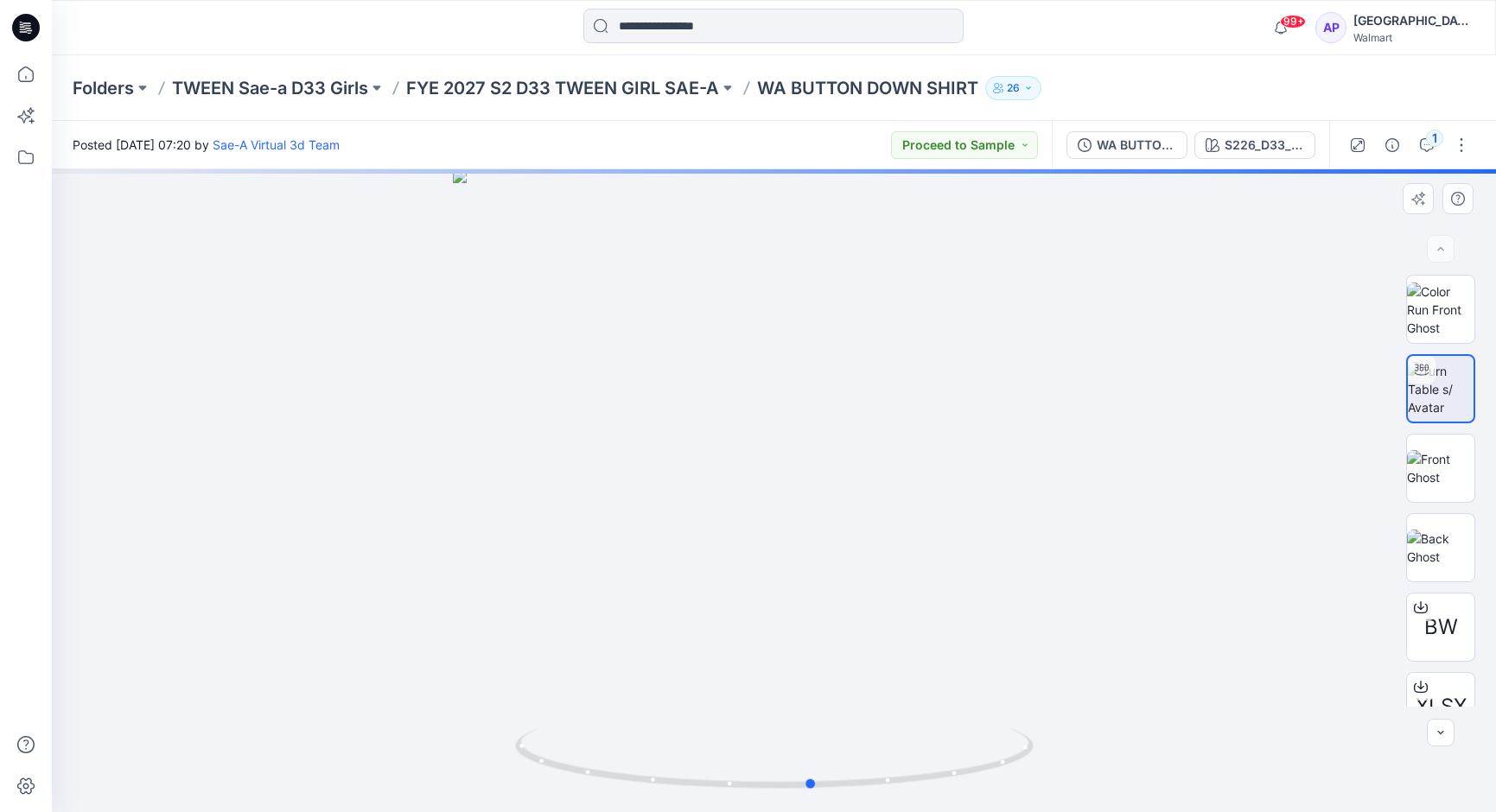
drag, startPoint x: 1035, startPoint y: 608, endPoint x: 555, endPoint y: 660, distance: 482.8
click at [555, 660] on div at bounding box center [773, 491] width 1444 height 643
